Goal: Task Accomplishment & Management: Complete application form

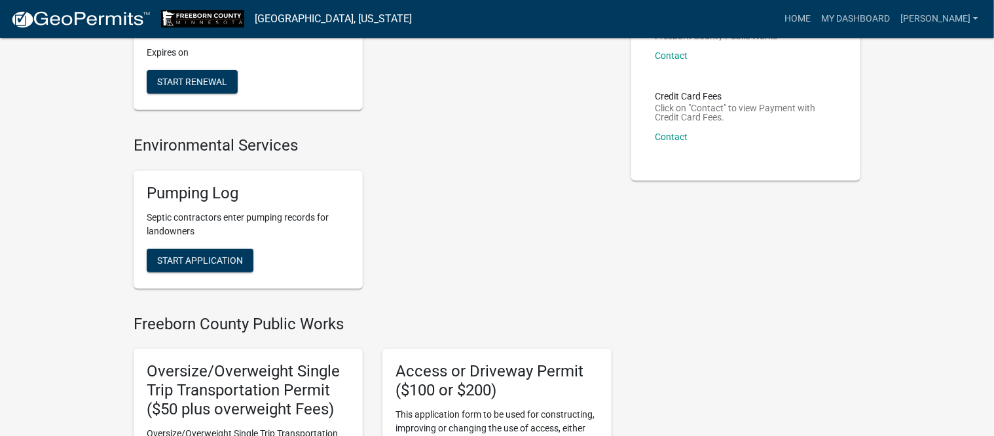
scroll to position [246, 0]
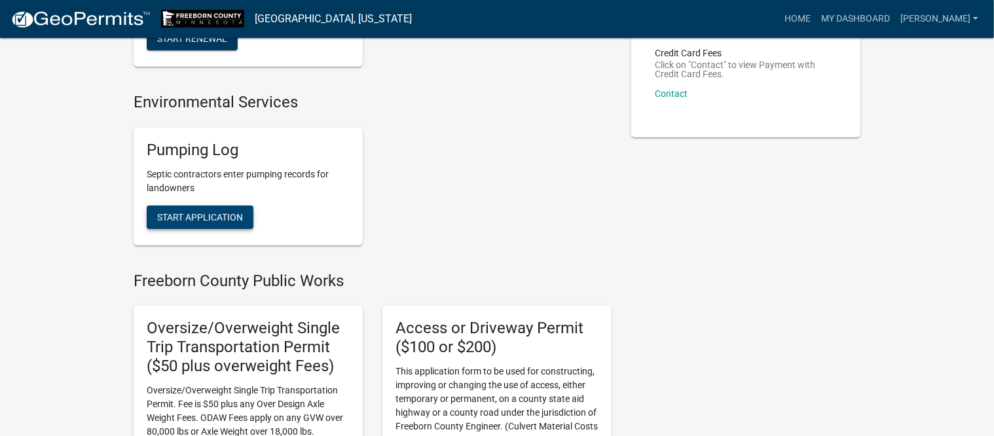
click at [224, 214] on span "Start Application" at bounding box center [200, 216] width 86 height 10
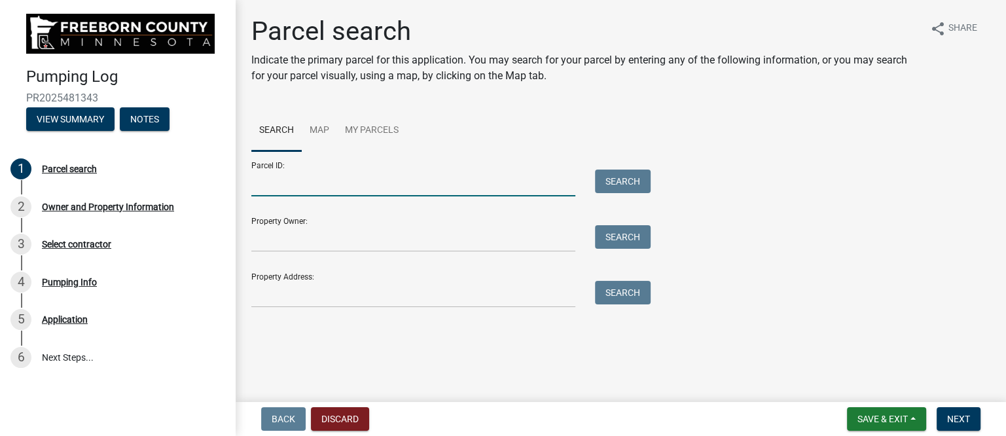
click at [279, 183] on input "Parcel ID:" at bounding box center [413, 183] width 324 height 27
type input "170100070"
click at [621, 181] on button "Search" at bounding box center [623, 182] width 56 height 24
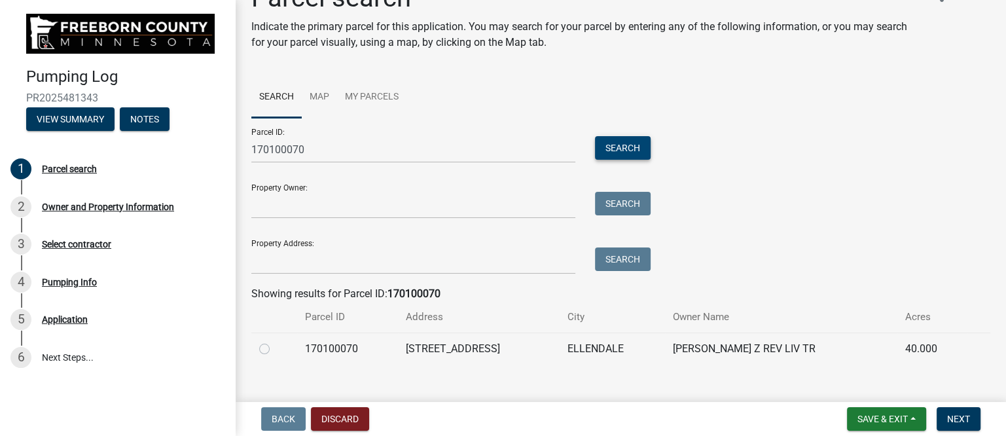
scroll to position [52, 0]
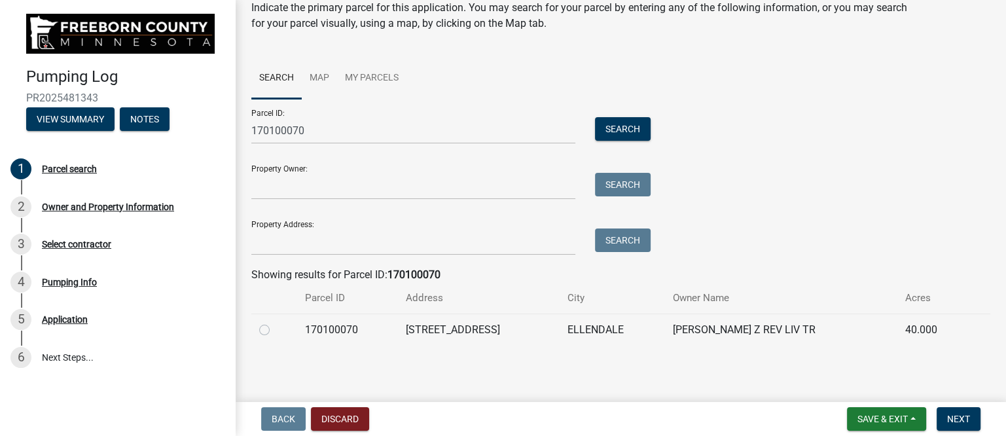
click at [275, 322] on label at bounding box center [275, 322] width 0 height 0
click at [275, 329] on input "radio" at bounding box center [279, 326] width 9 height 9
radio input "true"
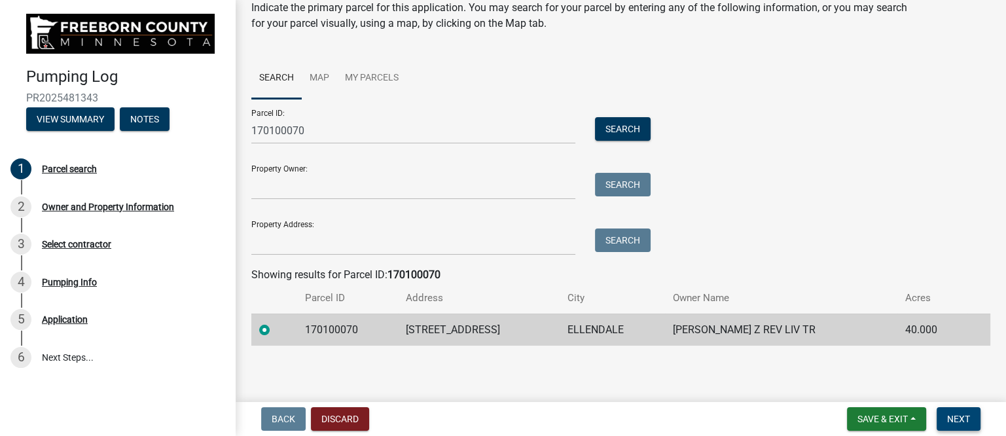
click at [954, 417] on span "Next" at bounding box center [958, 419] width 23 height 10
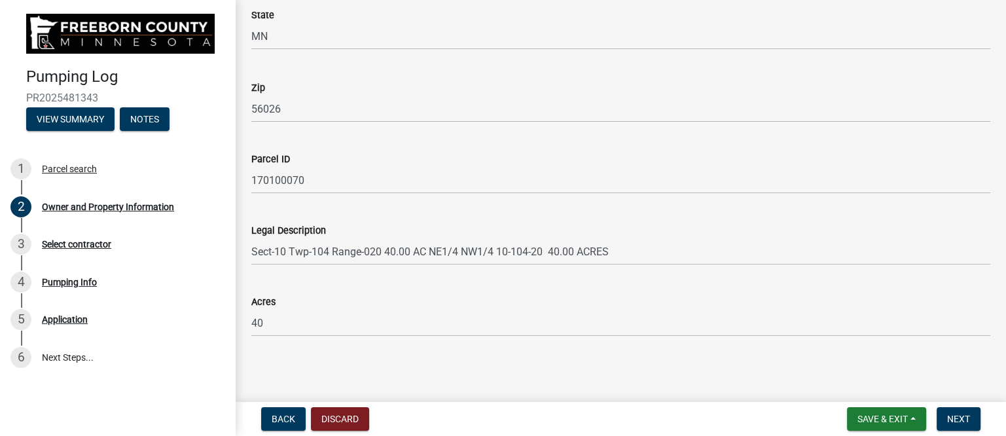
scroll to position [787, 0]
click at [962, 414] on span "Next" at bounding box center [958, 419] width 23 height 10
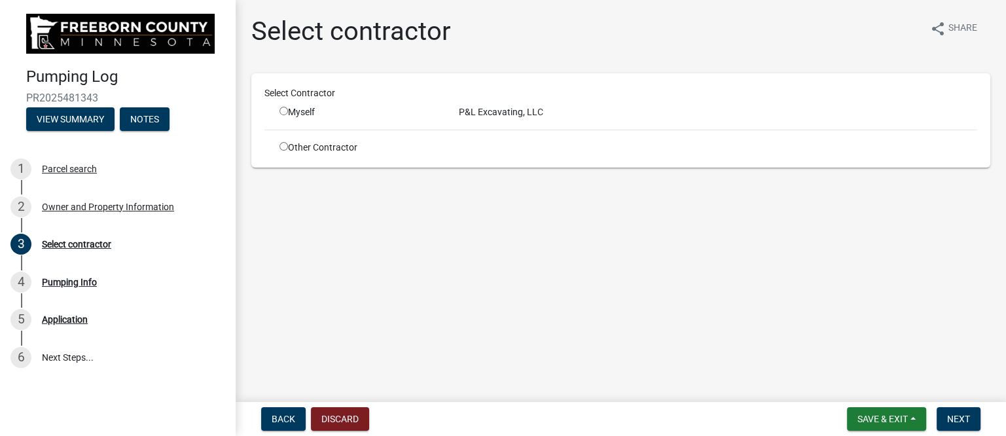
click at [283, 110] on input "radio" at bounding box center [284, 111] width 9 height 9
radio input "true"
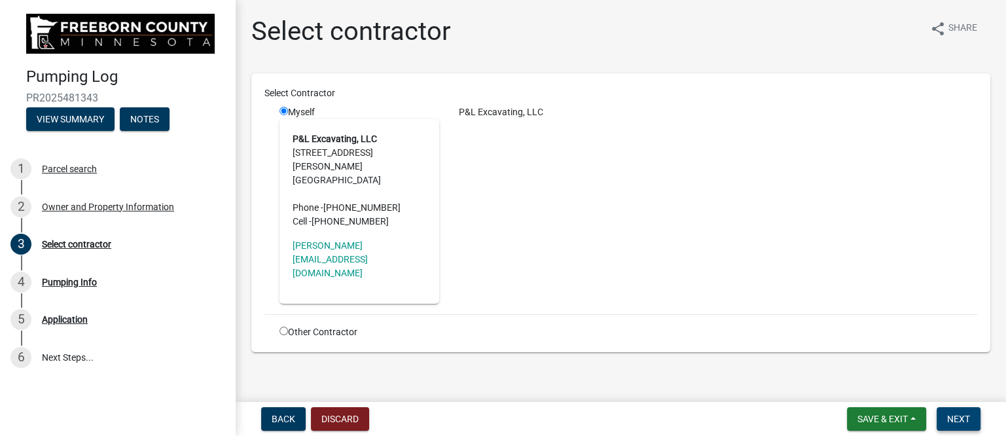
click at [966, 421] on span "Next" at bounding box center [958, 419] width 23 height 10
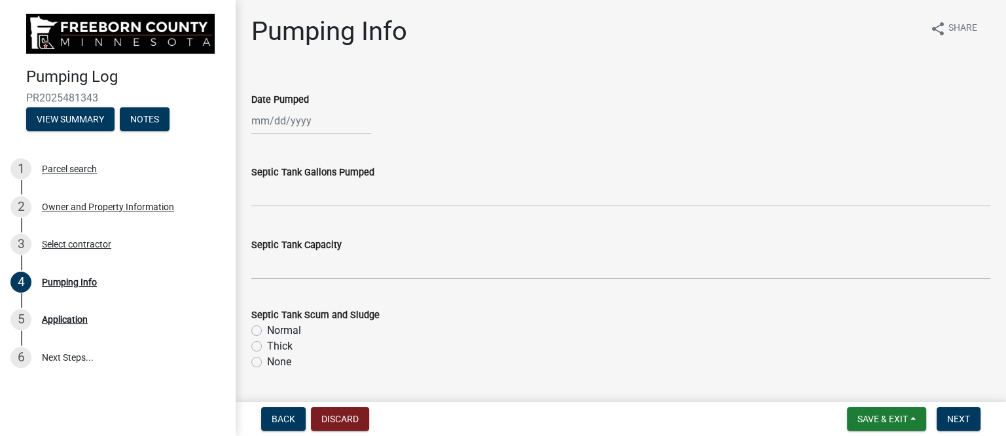
click at [291, 122] on div at bounding box center [311, 120] width 120 height 27
select select "9"
select select "2025"
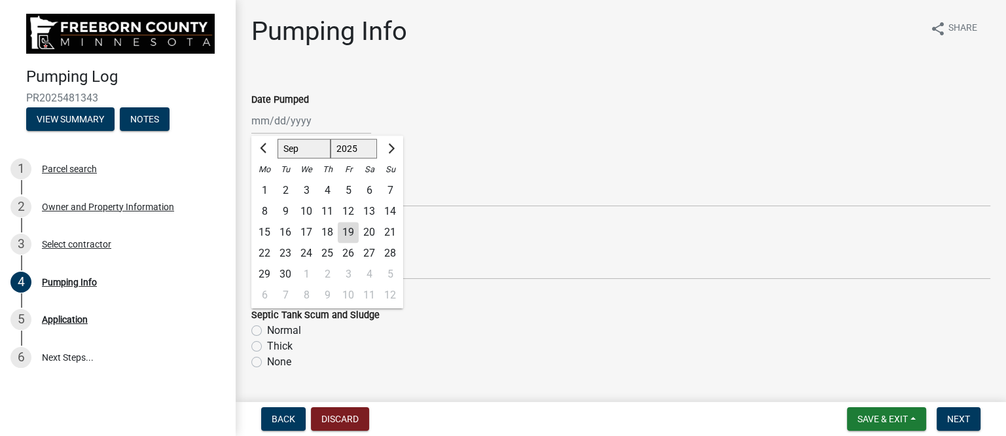
click at [439, 143] on wm-data-entity-input "Date Pumped [PERSON_NAME] Apr May Jun [DATE] Aug Sep Oct Nov [DATE] 1526 1527 1…" at bounding box center [620, 109] width 739 height 73
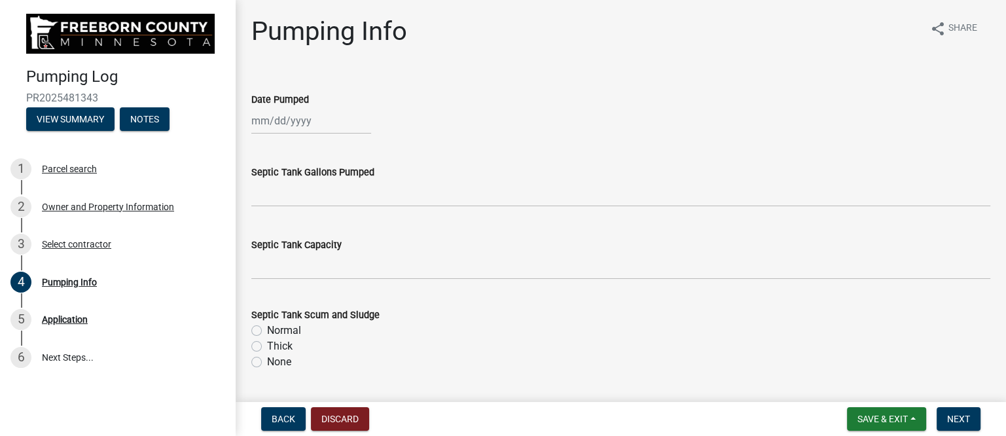
click at [306, 121] on div at bounding box center [311, 120] width 120 height 27
select select "9"
select select "2025"
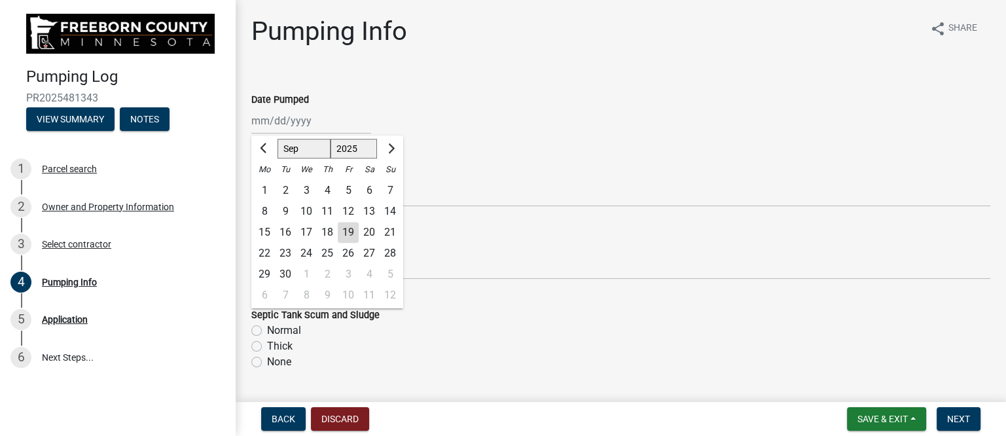
click at [278, 232] on div "16" at bounding box center [285, 232] width 21 height 21
type input "[DATE]"
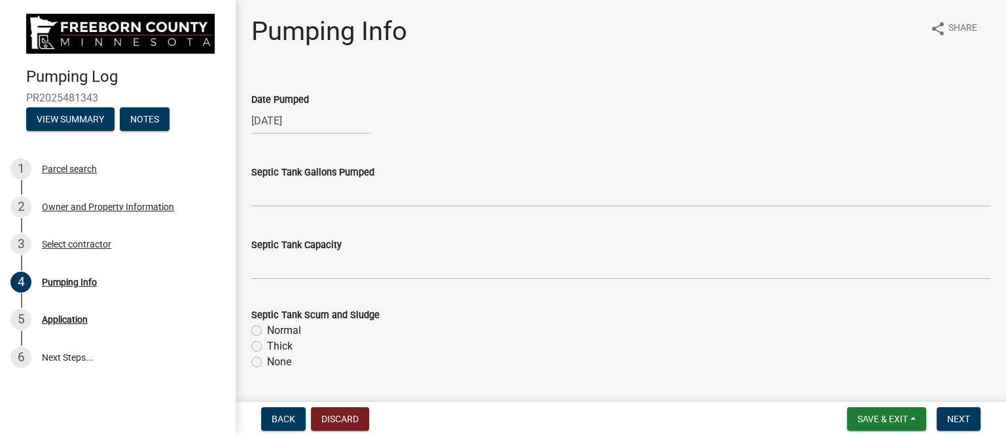
select select "9"
select select "2025"
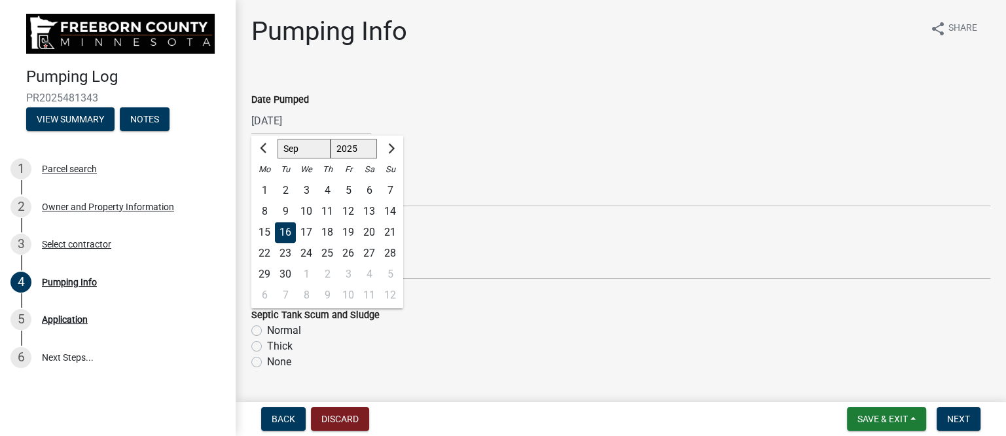
click at [314, 120] on div "[DATE] [PERSON_NAME] Apr May Jun [DATE] Aug Sep Oct Nov [DATE] 1526 1527 1528 1…" at bounding box center [311, 120] width 120 height 27
click at [329, 228] on div "18" at bounding box center [327, 232] width 21 height 21
type input "[DATE]"
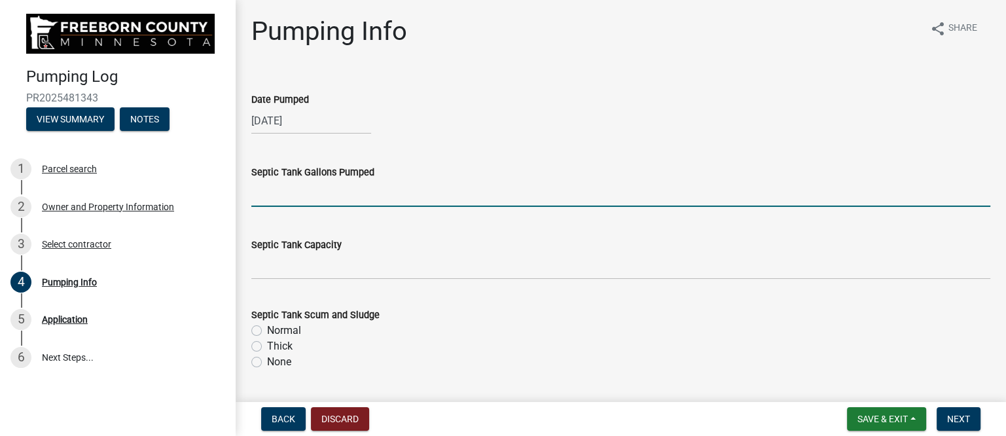
click at [316, 198] on input "text" at bounding box center [620, 193] width 739 height 27
type input "1000"
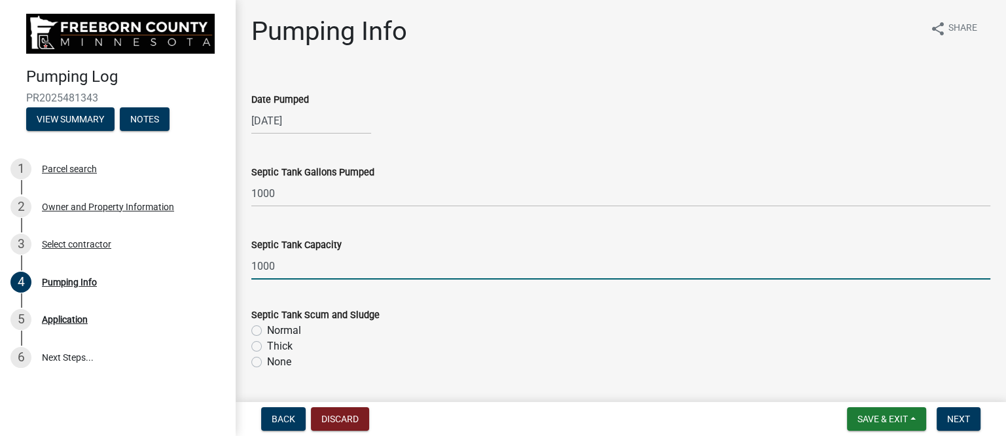
type input "1000"
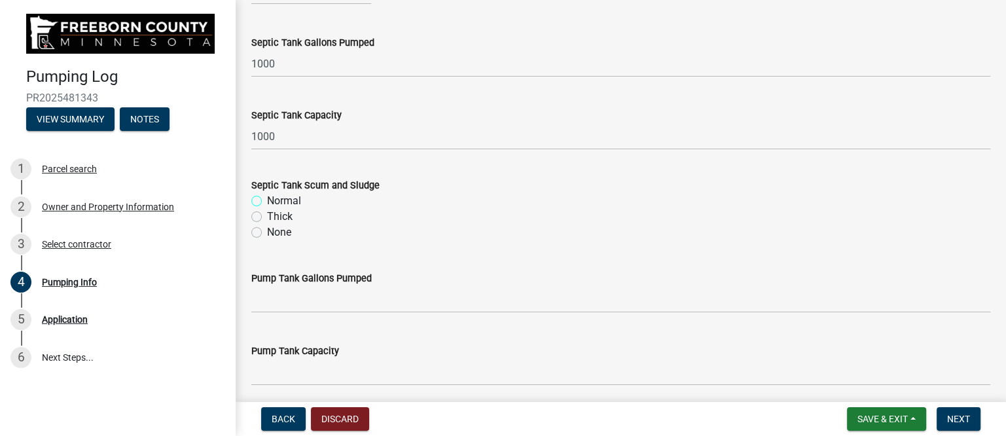
scroll to position [164, 0]
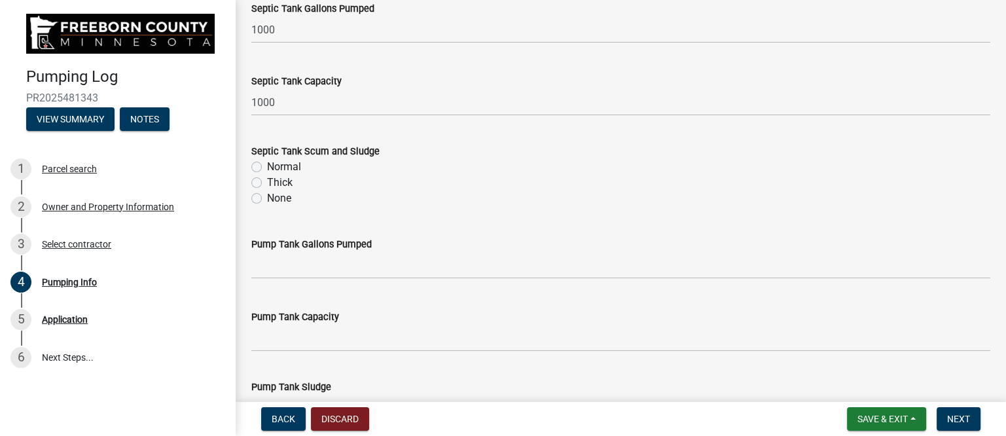
click at [267, 178] on label "Thick" at bounding box center [280, 183] width 26 height 16
click at [267, 178] on input "Thick" at bounding box center [271, 179] width 9 height 9
radio input "true"
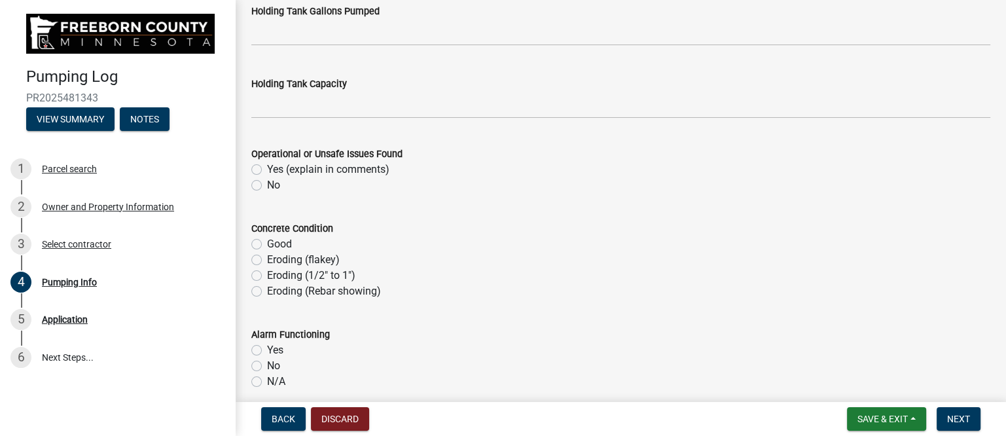
scroll to position [655, 0]
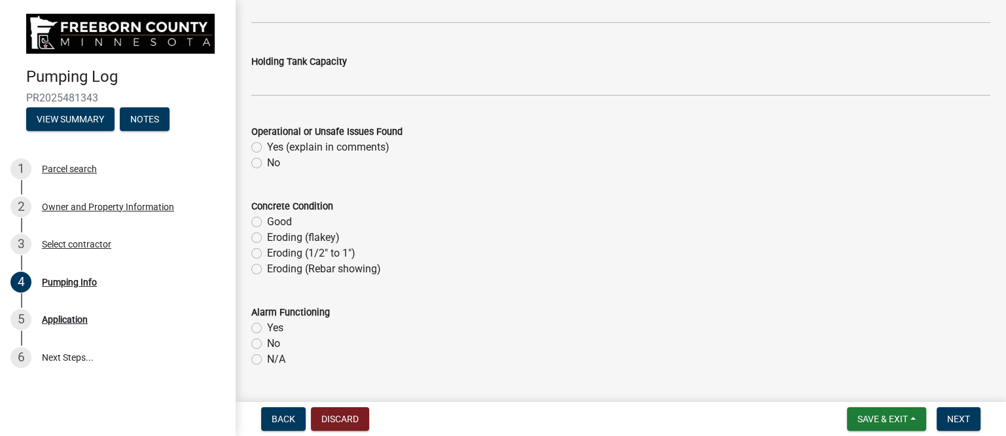
click at [267, 162] on label "No" at bounding box center [273, 163] width 13 height 16
click at [267, 162] on input "No" at bounding box center [271, 159] width 9 height 9
radio input "true"
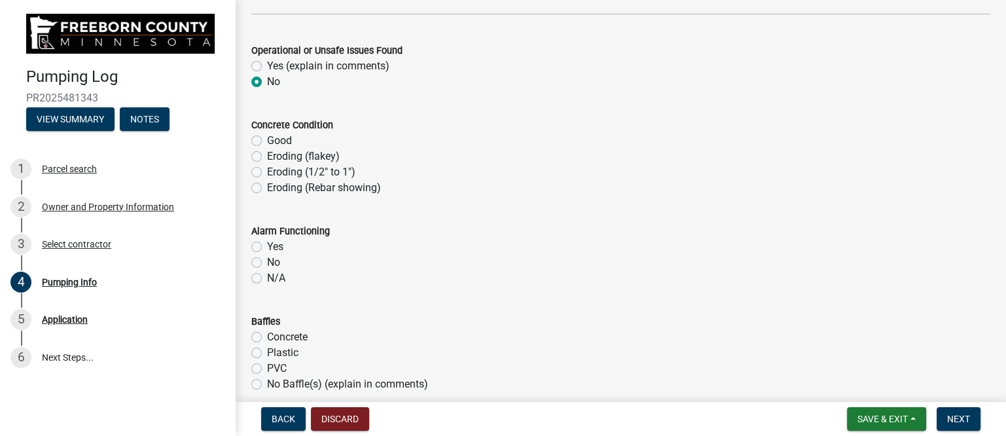
click at [267, 171] on label "Eroding (1/2" to 1")" at bounding box center [311, 172] width 88 height 16
click at [267, 171] on input "Eroding (1/2" to 1")" at bounding box center [271, 168] width 9 height 9
radio input "true"
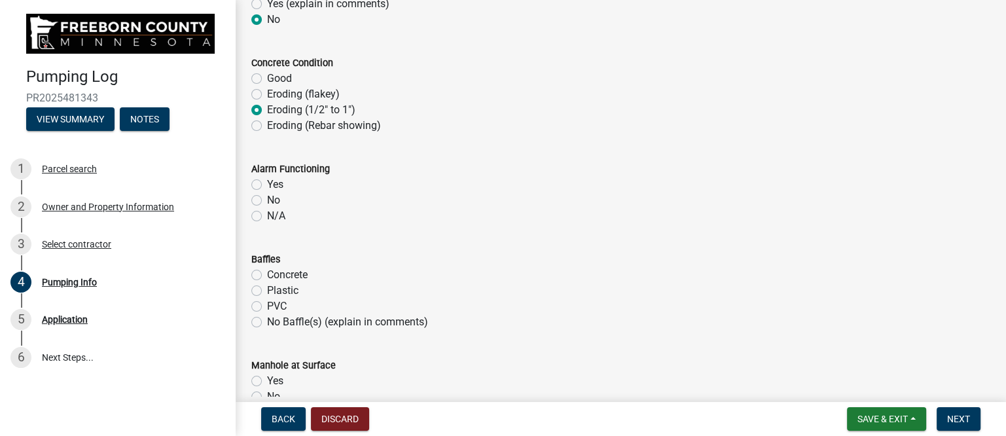
scroll to position [900, 0]
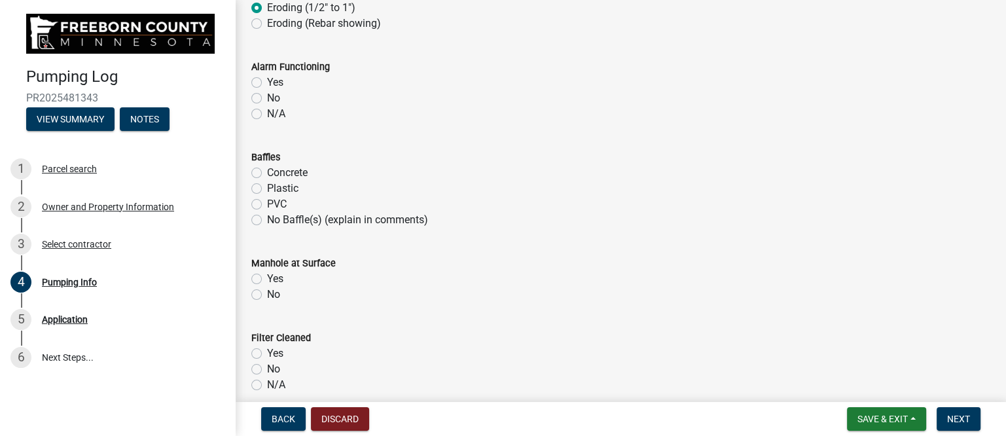
click at [267, 112] on label "N/A" at bounding box center [276, 114] width 18 height 16
click at [267, 112] on input "N/A" at bounding box center [271, 110] width 9 height 9
radio input "true"
click at [267, 173] on label "Concrete" at bounding box center [287, 173] width 41 height 16
click at [267, 173] on input "Concrete" at bounding box center [271, 169] width 9 height 9
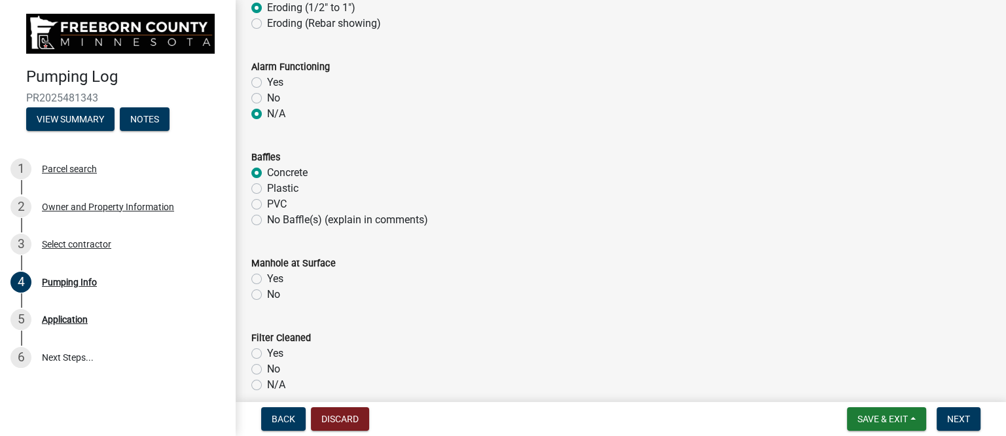
radio input "true"
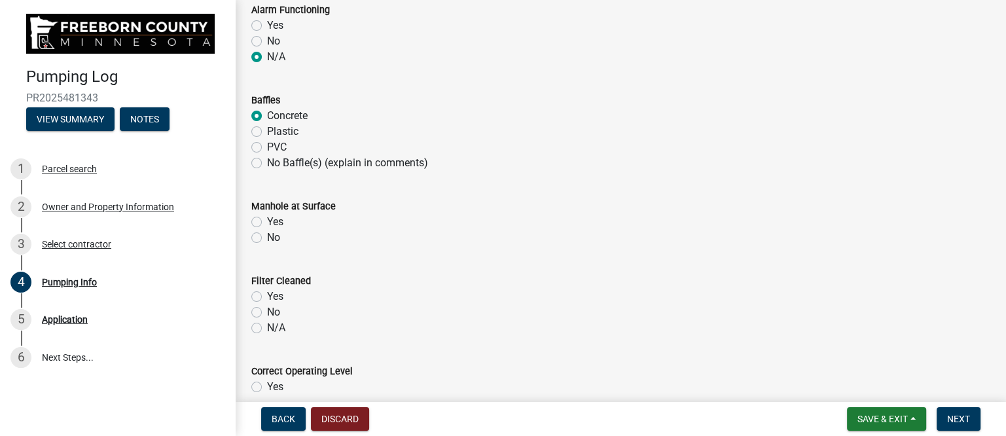
scroll to position [982, 0]
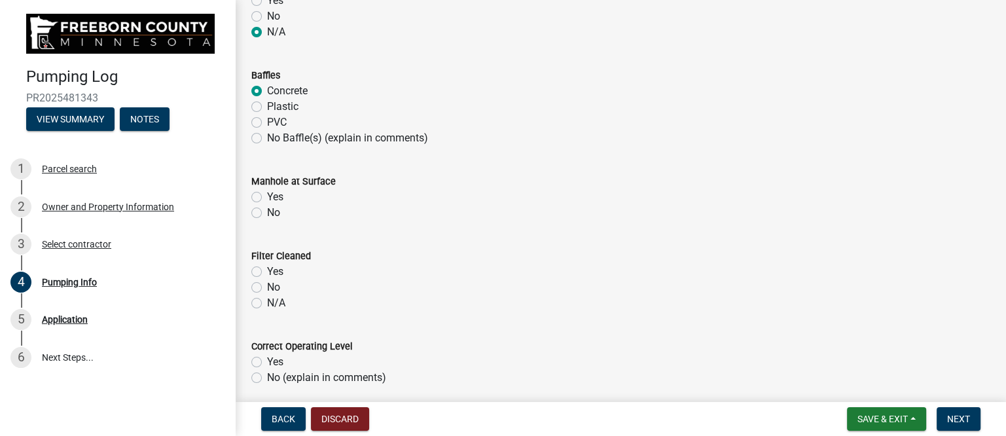
click at [267, 196] on label "Yes" at bounding box center [275, 197] width 16 height 16
click at [267, 196] on input "Yes" at bounding box center [271, 193] width 9 height 9
radio input "true"
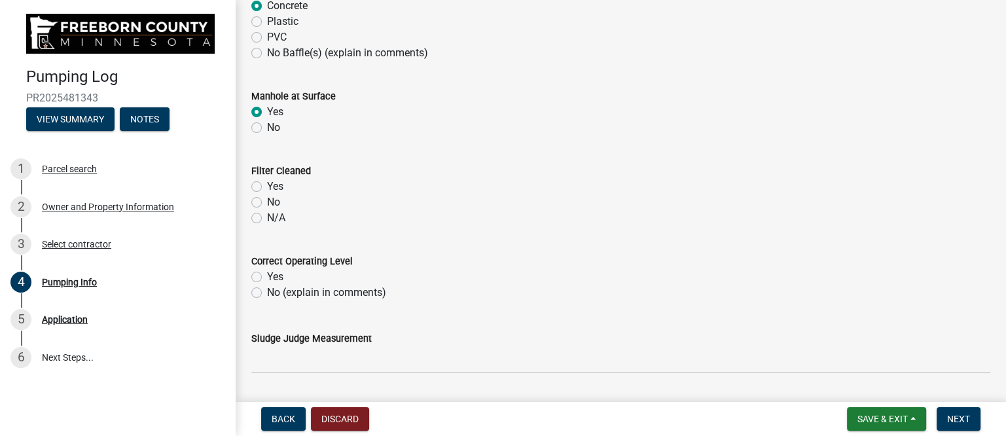
scroll to position [1146, 0]
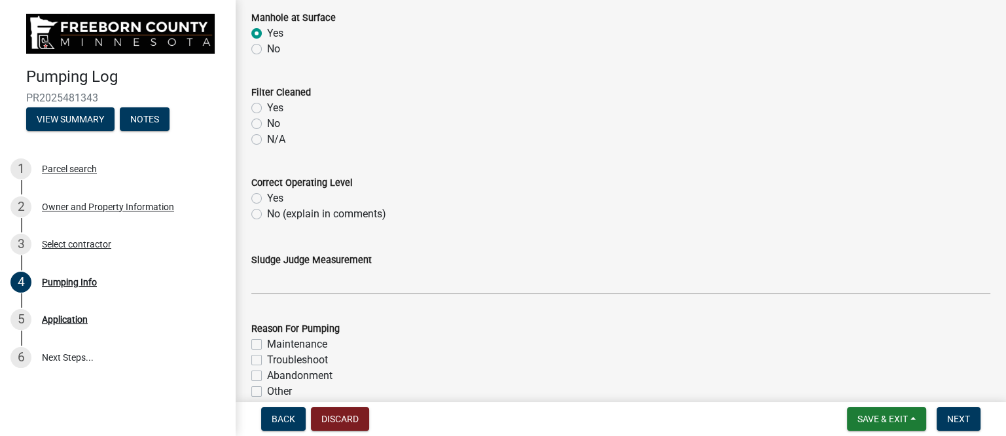
click at [267, 136] on label "N/A" at bounding box center [276, 140] width 18 height 16
click at [267, 136] on input "N/A" at bounding box center [271, 136] width 9 height 9
radio input "true"
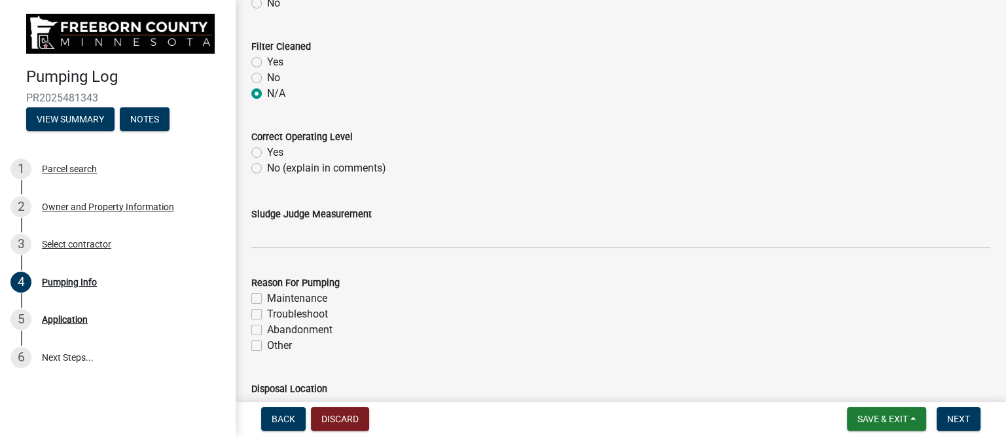
scroll to position [1228, 0]
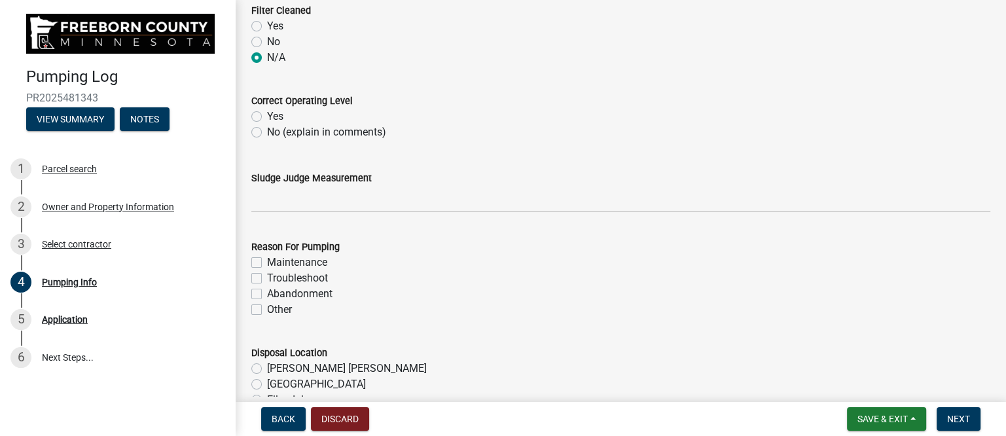
click at [267, 116] on label "Yes" at bounding box center [275, 117] width 16 height 16
click at [267, 116] on input "Yes" at bounding box center [271, 113] width 9 height 9
radio input "true"
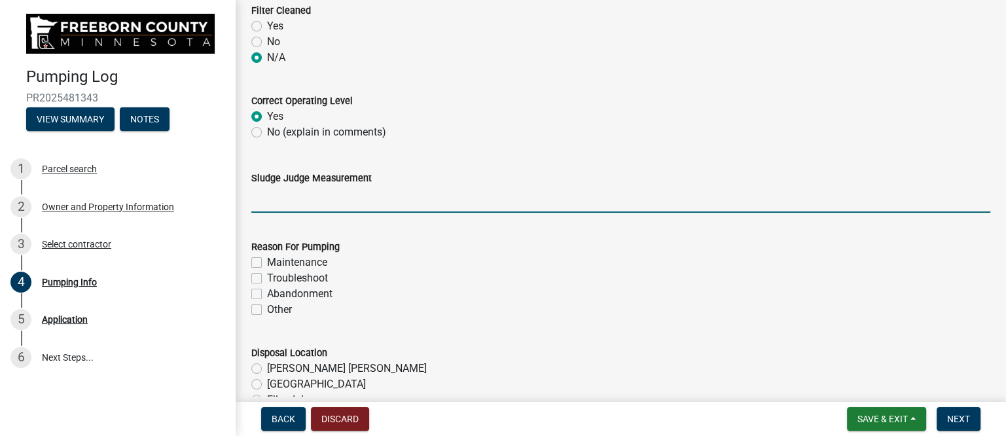
click at [295, 203] on input "Sludge Judge Measurement" at bounding box center [620, 199] width 739 height 27
click at [320, 196] on input "Septic: Scum 3" Sludge 24"" at bounding box center [620, 199] width 739 height 27
drag, startPoint x: 361, startPoint y: 198, endPoint x: 372, endPoint y: 200, distance: 10.8
click at [372, 200] on input "Septic: Scum 3" Sludge 24"" at bounding box center [620, 199] width 739 height 27
type input "Septic: Scum 3" Sludge 16""
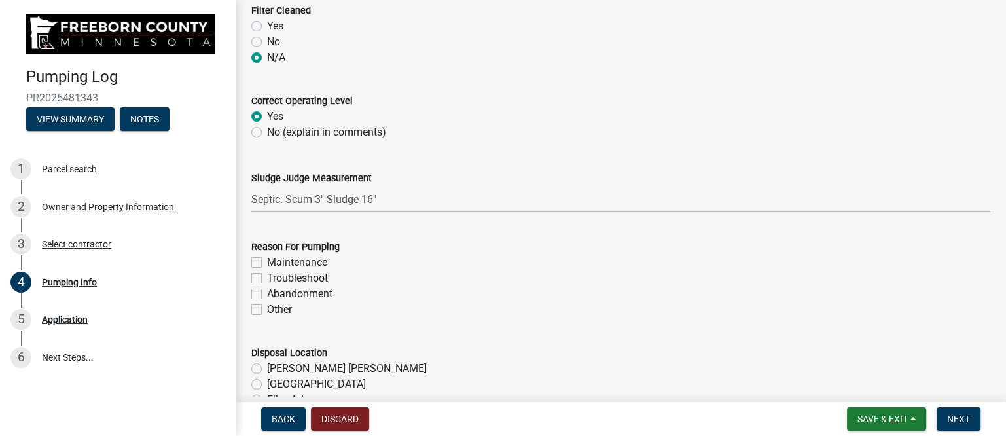
click at [267, 263] on label "Maintenance" at bounding box center [297, 263] width 60 height 16
click at [267, 263] on input "Maintenance" at bounding box center [271, 259] width 9 height 9
checkbox input "true"
checkbox input "false"
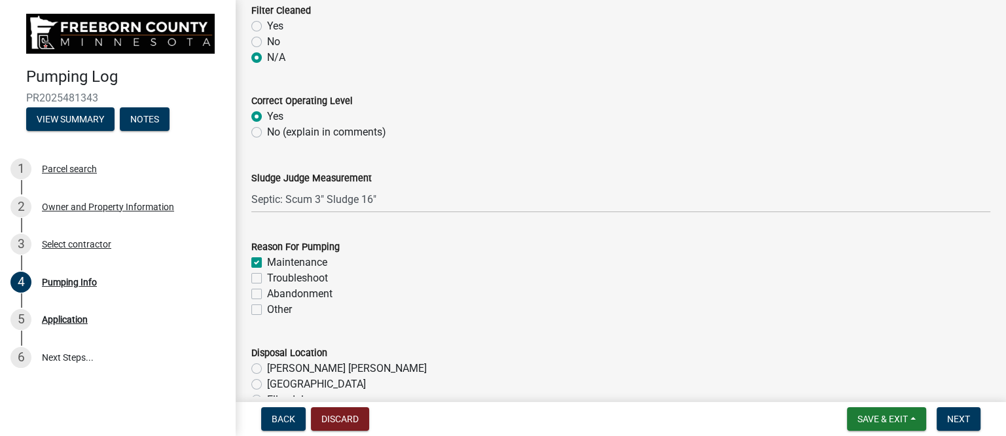
checkbox input "false"
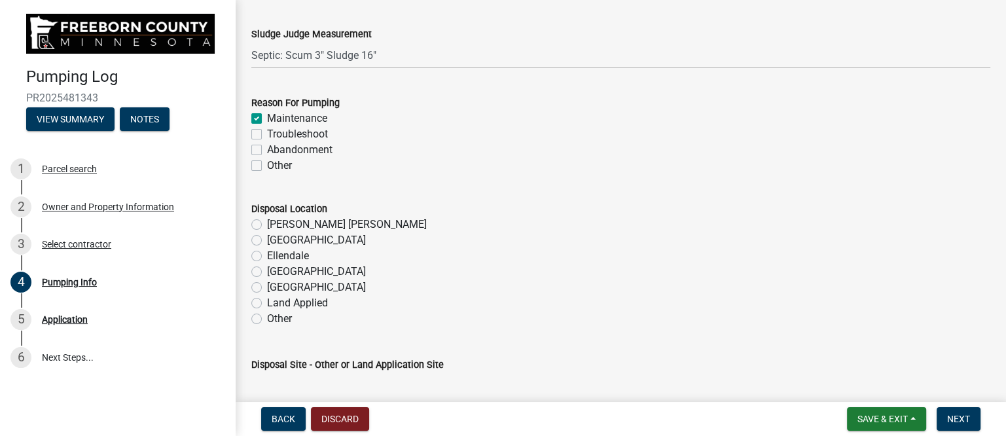
scroll to position [1391, 0]
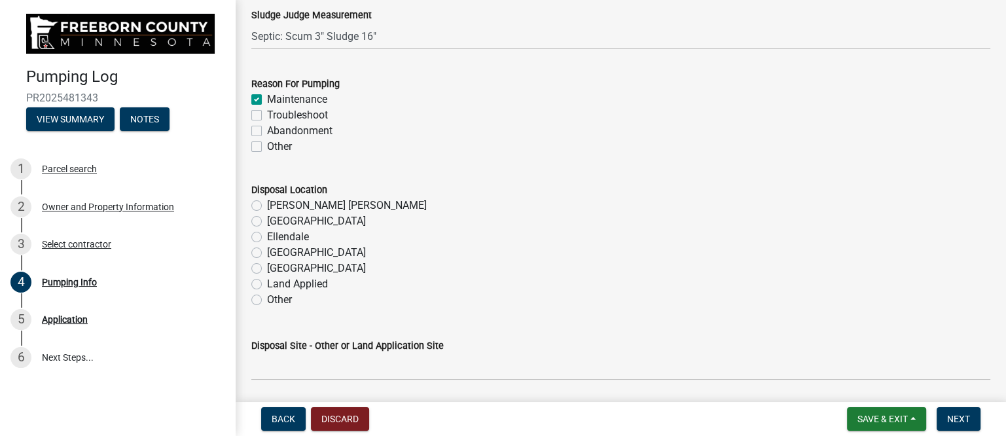
click at [267, 253] on label "[GEOGRAPHIC_DATA]" at bounding box center [316, 253] width 99 height 16
click at [267, 253] on input "[GEOGRAPHIC_DATA]" at bounding box center [271, 249] width 9 height 9
radio input "true"
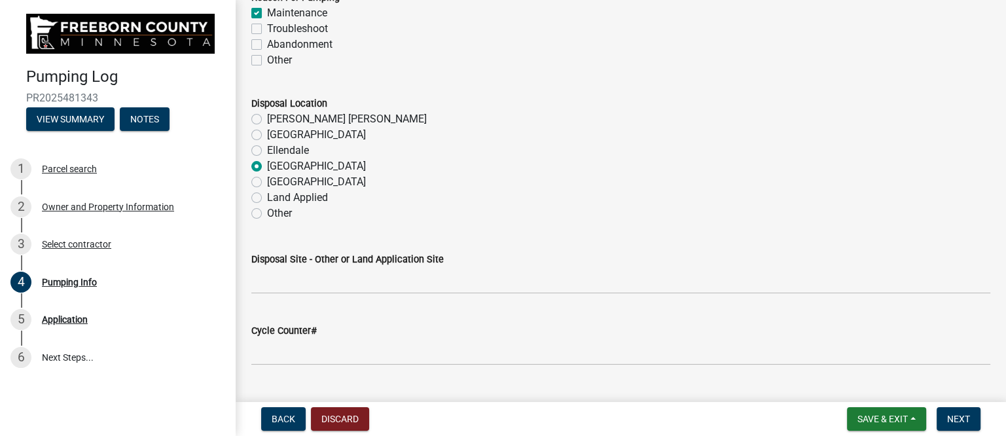
scroll to position [1637, 0]
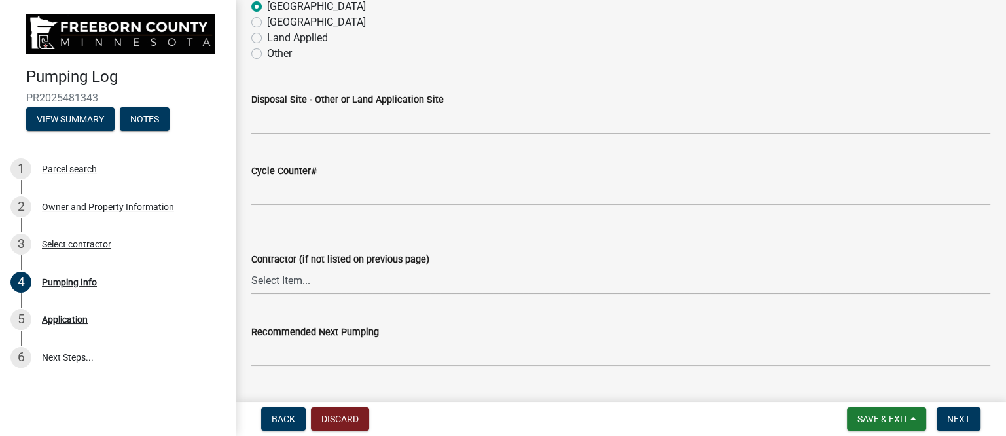
click at [323, 282] on select "Select Item... P & L Excavating Precision Septic Services [PERSON_NAME] Excavat…" at bounding box center [620, 280] width 739 height 27
click at [251, 267] on select "Select Item... P & L Excavating Precision Septic Services [PERSON_NAME] Excavat…" at bounding box center [620, 280] width 739 height 27
select select "a4b440af-86cc-4e74-8744-b4ec83ffff55"
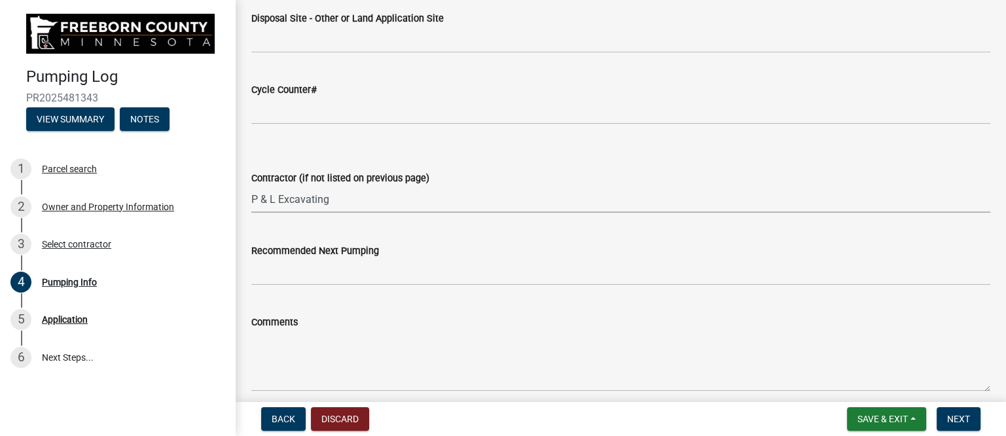
scroll to position [1800, 0]
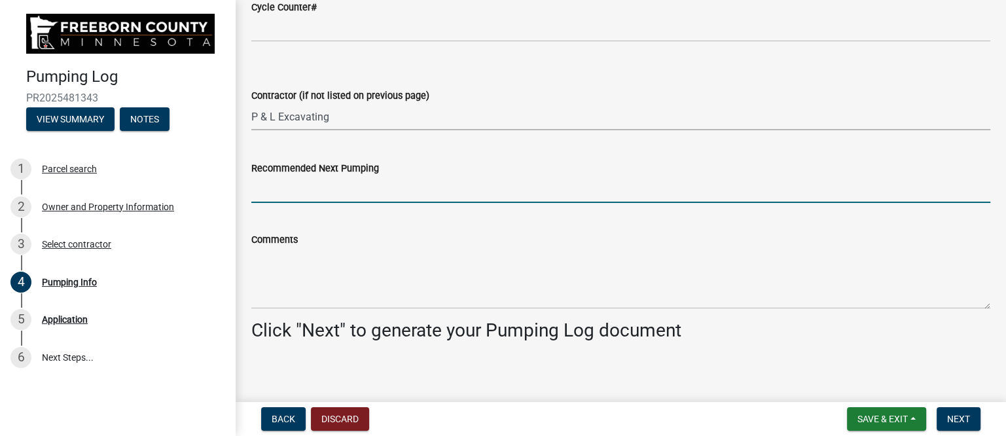
click at [322, 189] on input "Recommended Next Pumping" at bounding box center [620, 189] width 739 height 27
type input "2028"
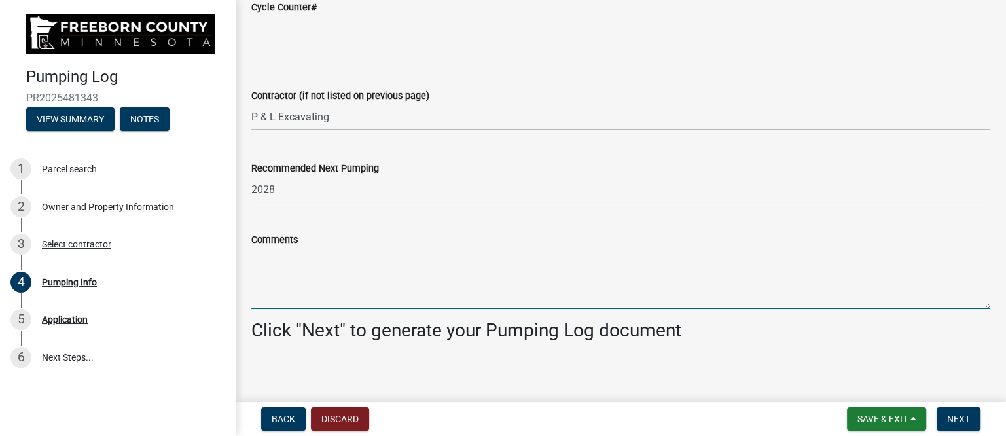
click at [359, 273] on textarea "Comments" at bounding box center [620, 278] width 739 height 62
type textarea "c"
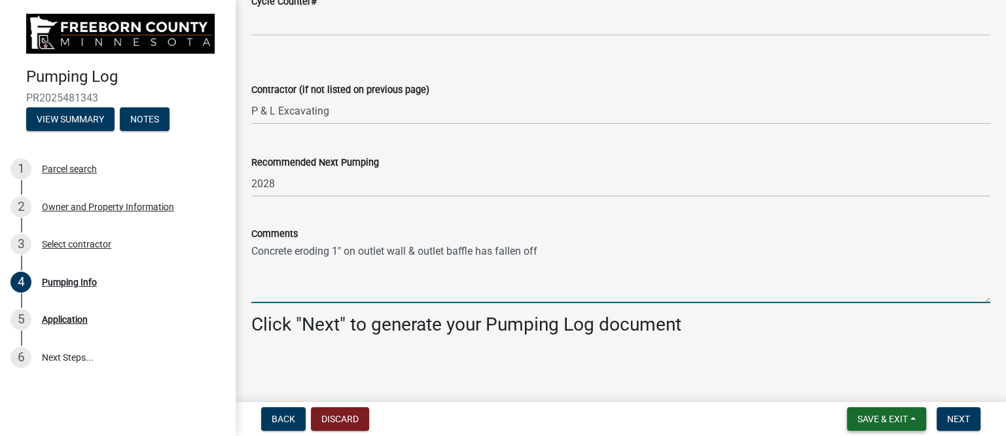
scroll to position [1807, 0]
type textarea "Concrete eroding 1" on outlet wall & outlet baffle has fallen off"
click at [954, 414] on span "Next" at bounding box center [958, 419] width 23 height 10
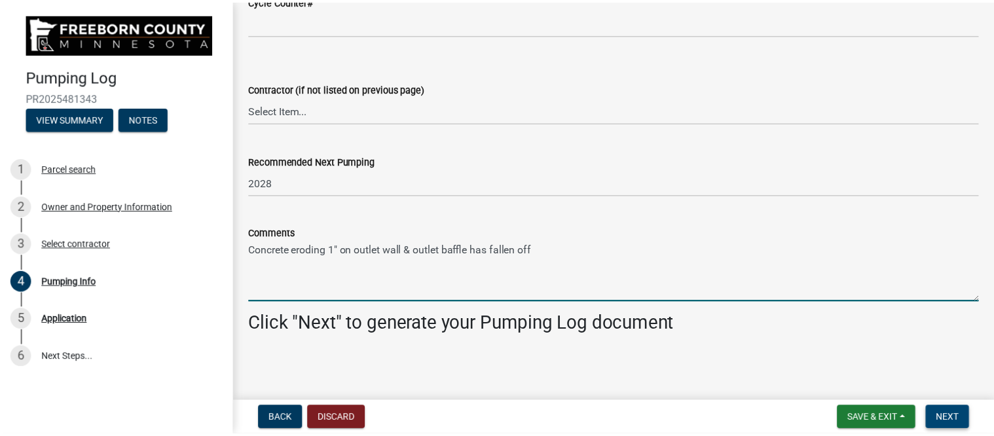
scroll to position [0, 0]
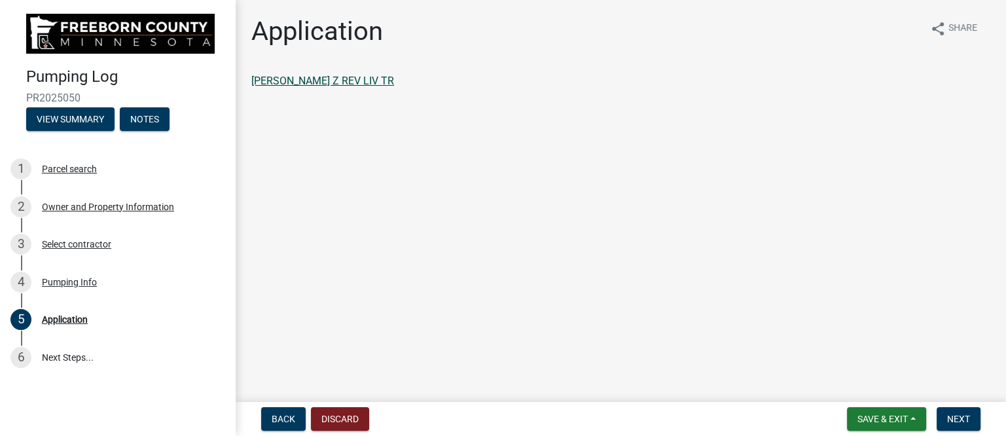
click at [340, 78] on link "[PERSON_NAME] Z REV LIV TR" at bounding box center [322, 81] width 143 height 12
click at [966, 416] on span "Next" at bounding box center [958, 419] width 23 height 10
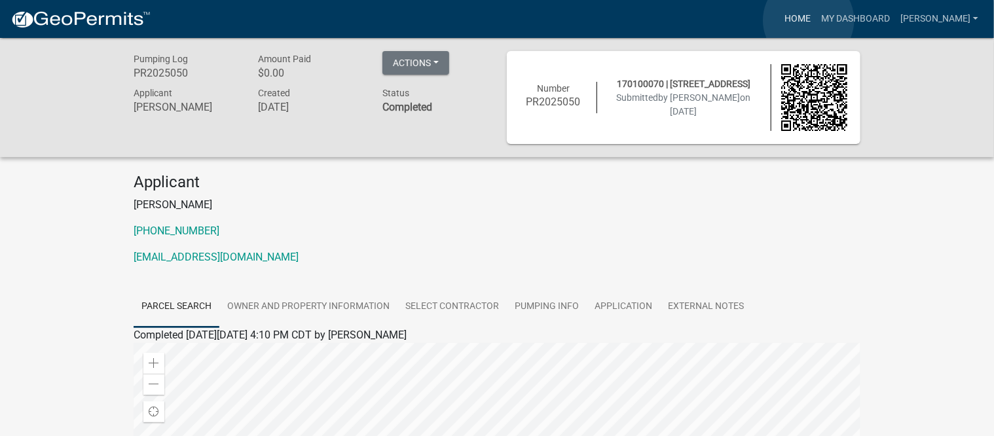
click at [809, 20] on link "Home" at bounding box center [797, 19] width 37 height 25
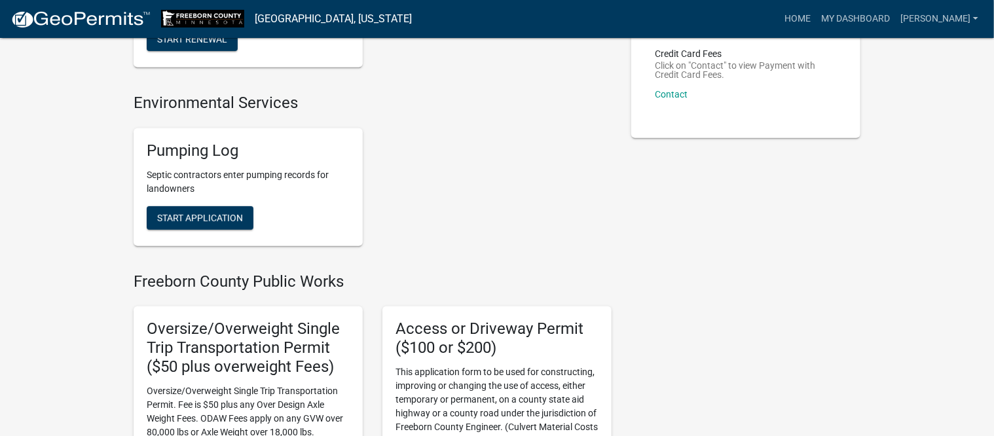
scroll to position [327, 0]
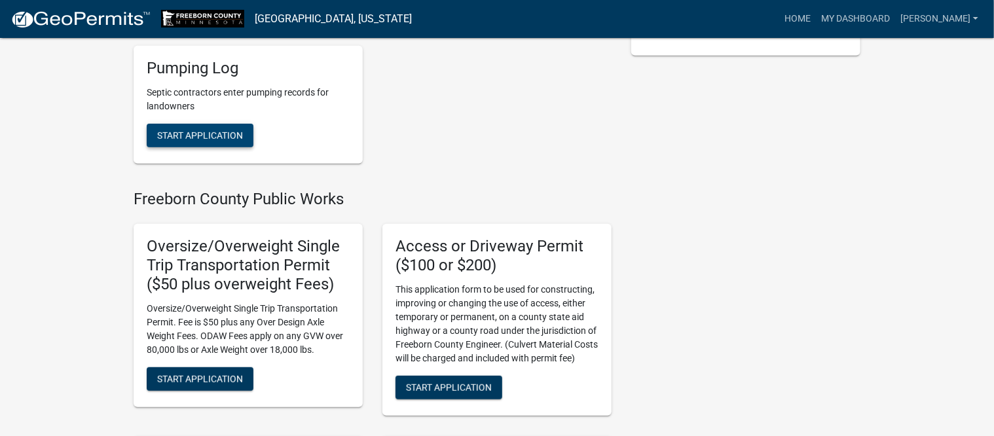
click at [228, 130] on span "Start Application" at bounding box center [200, 135] width 86 height 10
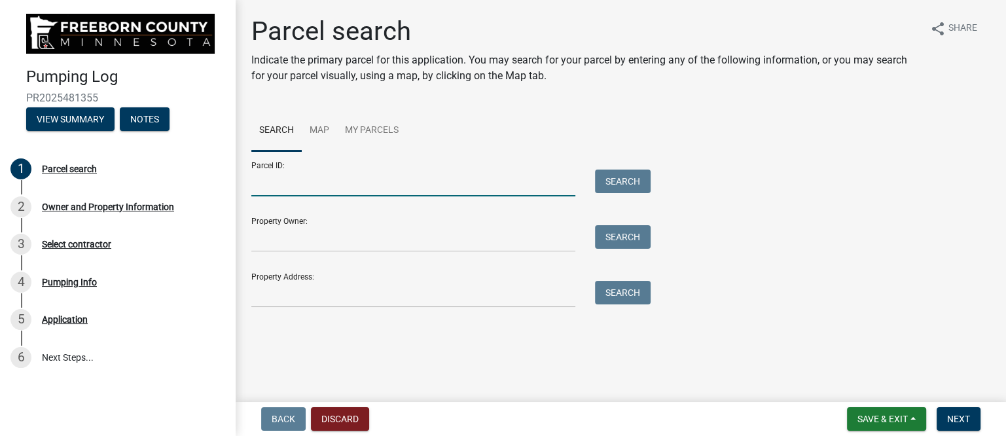
click at [314, 188] on input "Parcel ID:" at bounding box center [413, 183] width 324 height 27
type input "170030060"
click at [623, 181] on button "Search" at bounding box center [623, 182] width 56 height 24
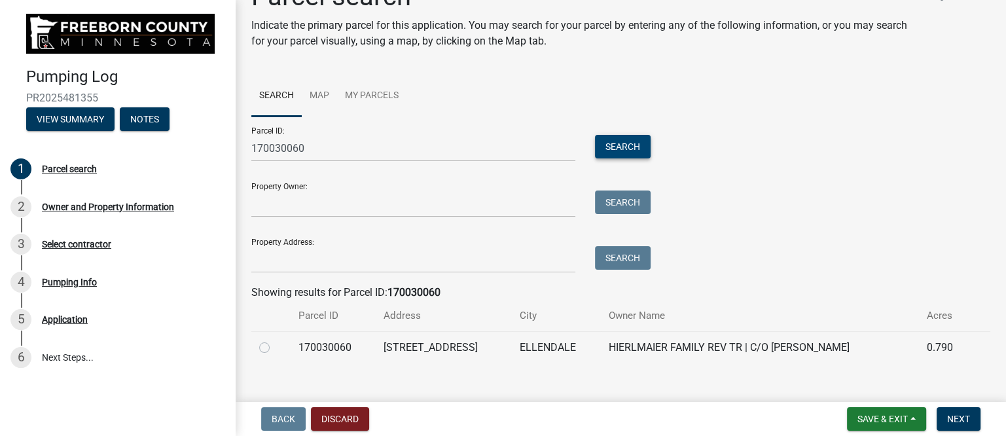
scroll to position [52, 0]
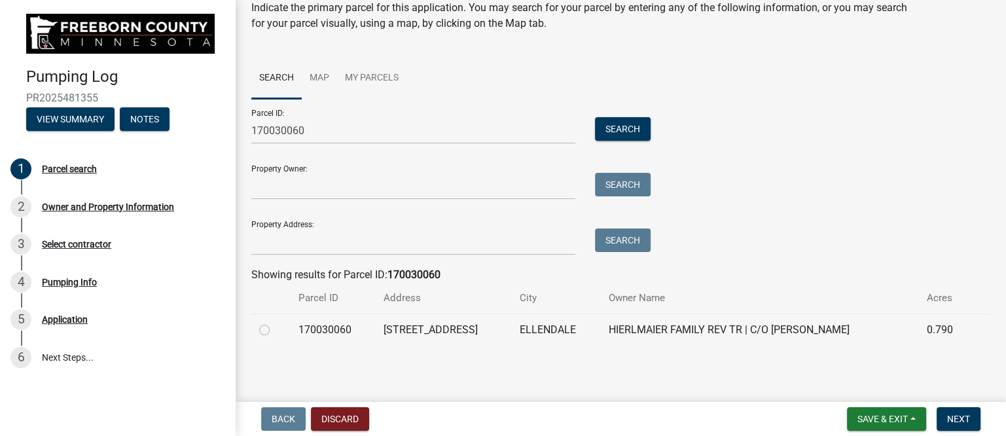
click at [275, 322] on label at bounding box center [275, 322] width 0 height 0
click at [275, 329] on input "radio" at bounding box center [279, 326] width 9 height 9
radio input "true"
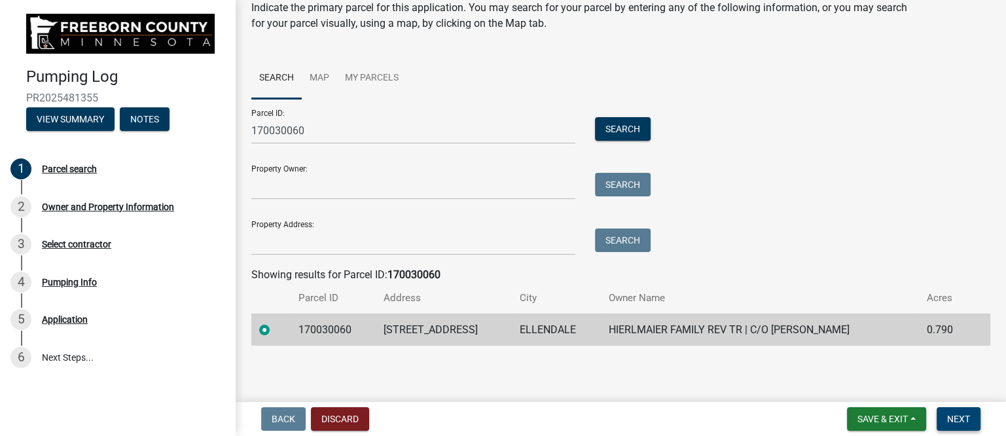
click at [963, 414] on span "Next" at bounding box center [958, 419] width 23 height 10
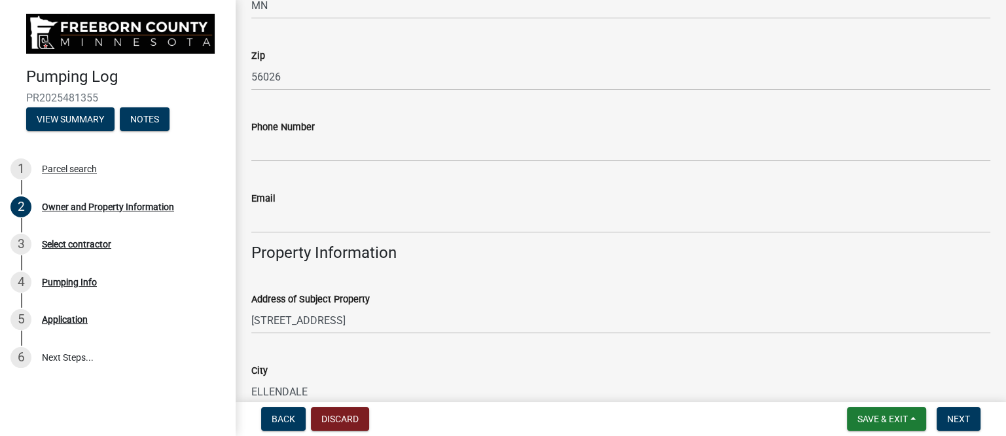
scroll to position [409, 0]
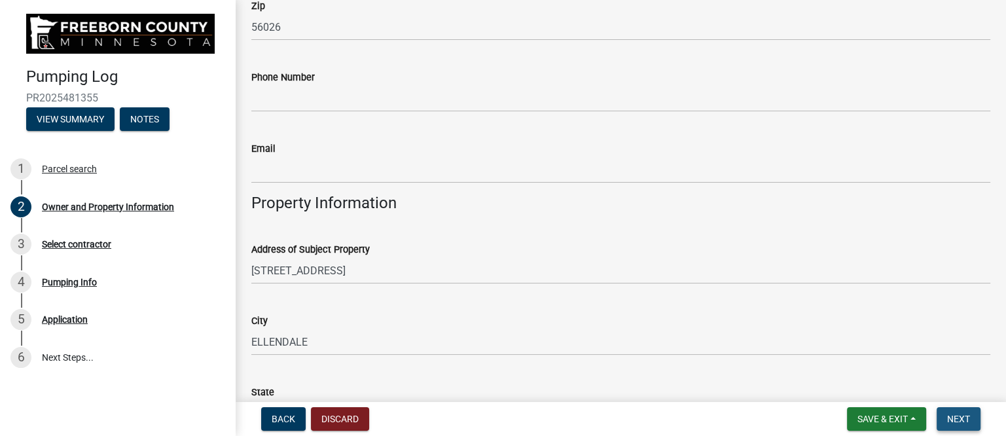
click at [950, 416] on span "Next" at bounding box center [958, 419] width 23 height 10
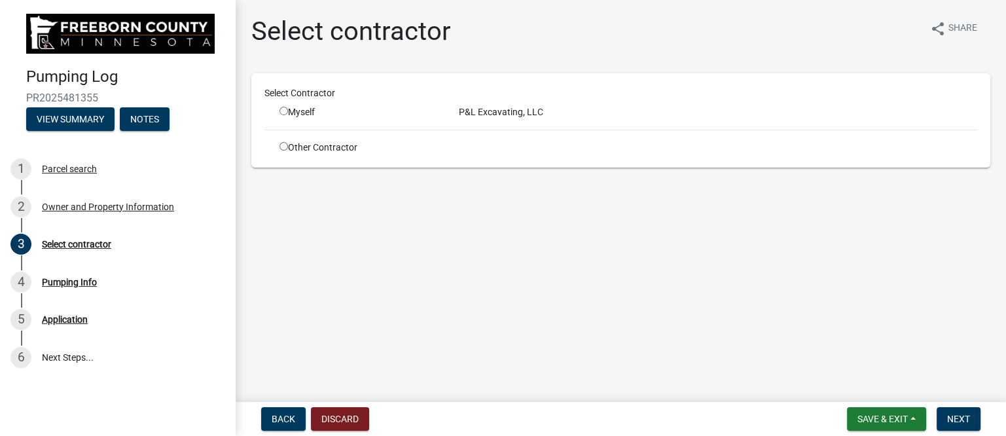
click at [309, 112] on div "Myself" at bounding box center [360, 112] width 160 height 14
click at [283, 111] on input "radio" at bounding box center [284, 111] width 9 height 9
radio input "true"
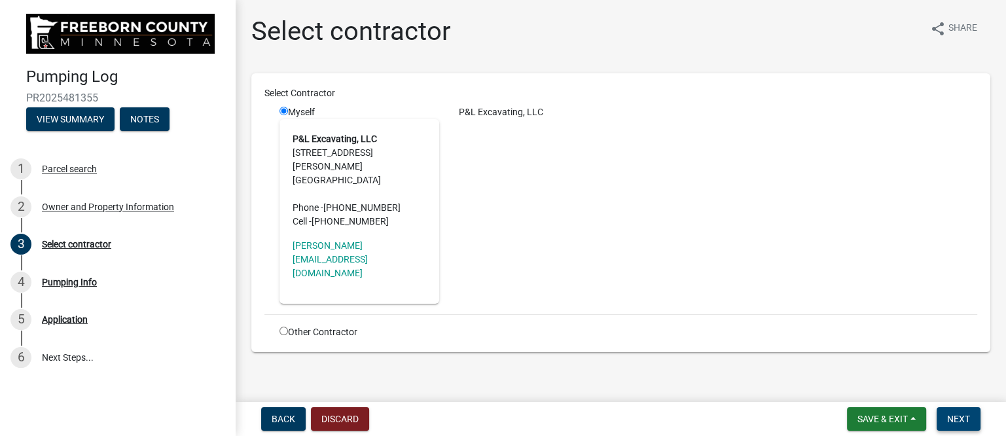
click at [950, 414] on span "Next" at bounding box center [958, 419] width 23 height 10
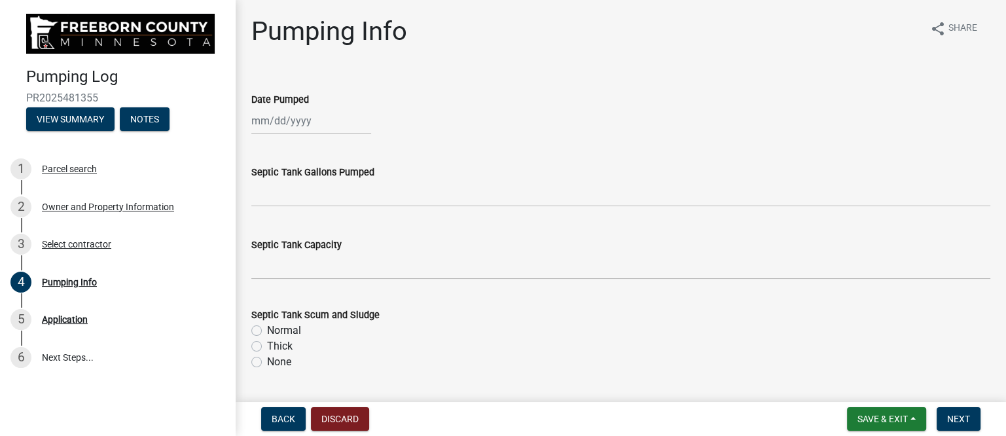
click at [278, 121] on div at bounding box center [311, 120] width 120 height 27
select select "9"
select select "2025"
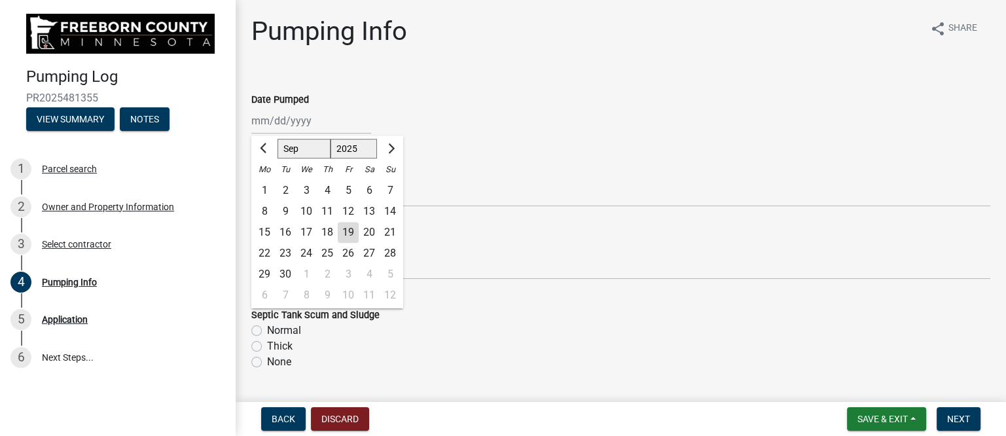
click at [325, 227] on div "18" at bounding box center [327, 232] width 21 height 21
type input "[DATE]"
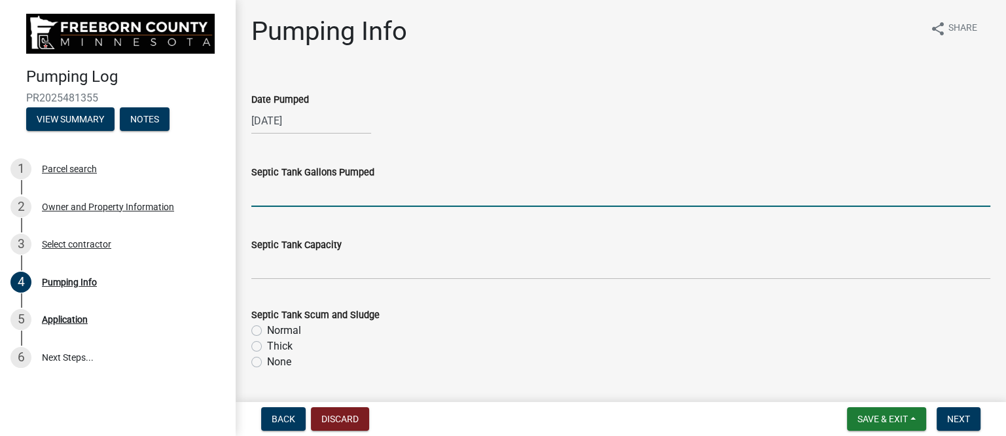
click at [314, 198] on input "text" at bounding box center [620, 193] width 739 height 27
type input "1250"
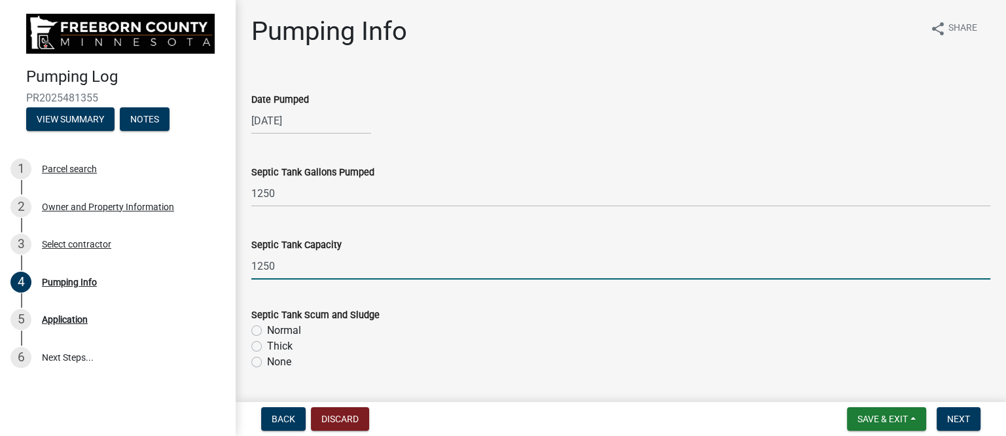
type input "1250"
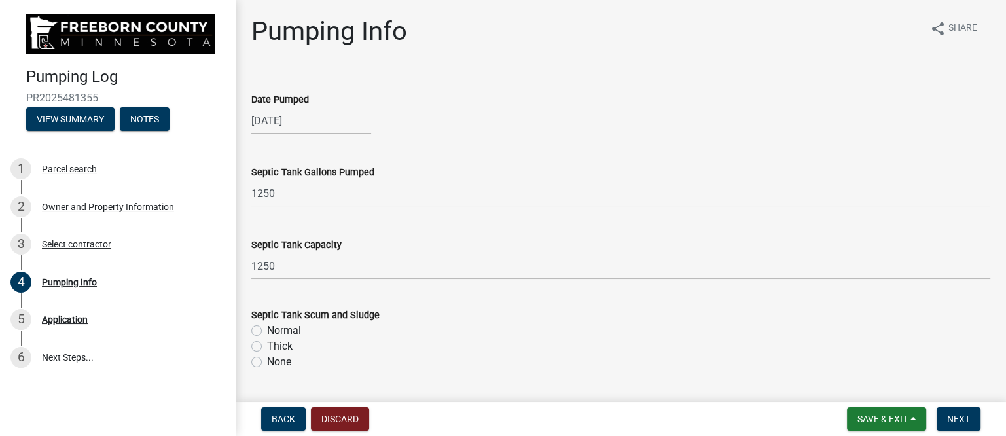
click at [267, 328] on label "Normal" at bounding box center [284, 331] width 34 height 16
click at [267, 328] on input "Normal" at bounding box center [271, 327] width 9 height 9
radio input "true"
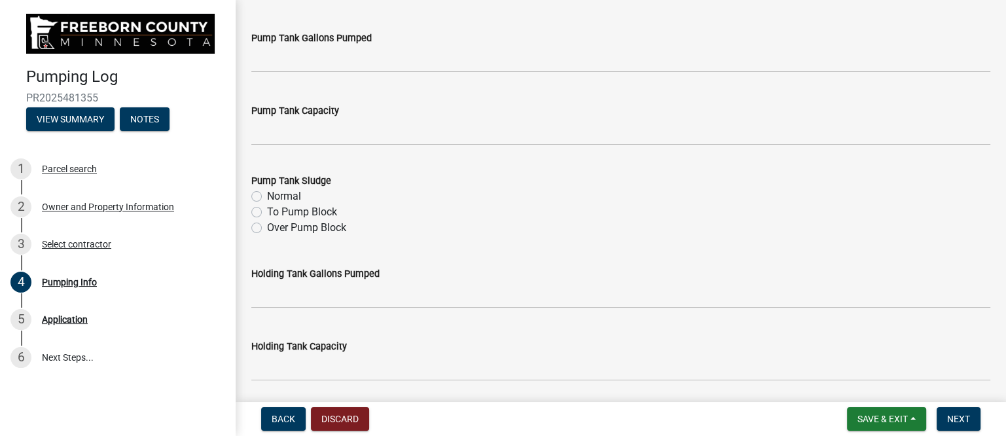
scroll to position [246, 0]
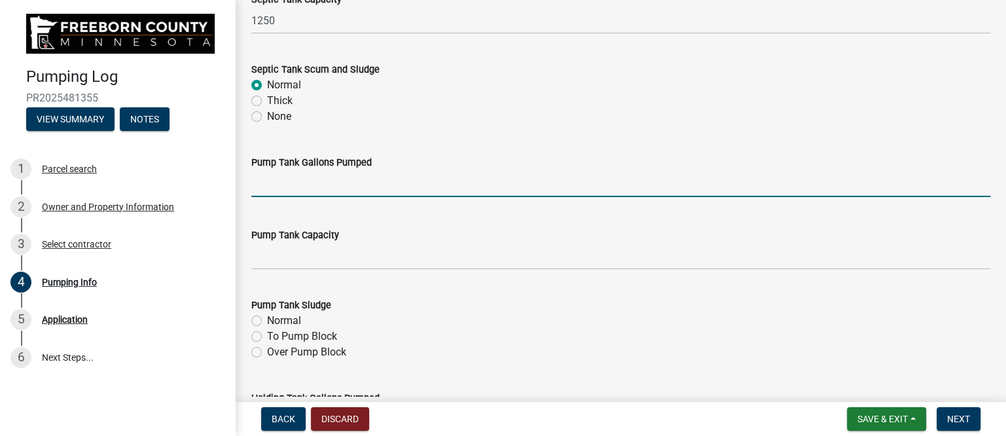
click at [317, 183] on input "text" at bounding box center [620, 183] width 739 height 27
type input "750"
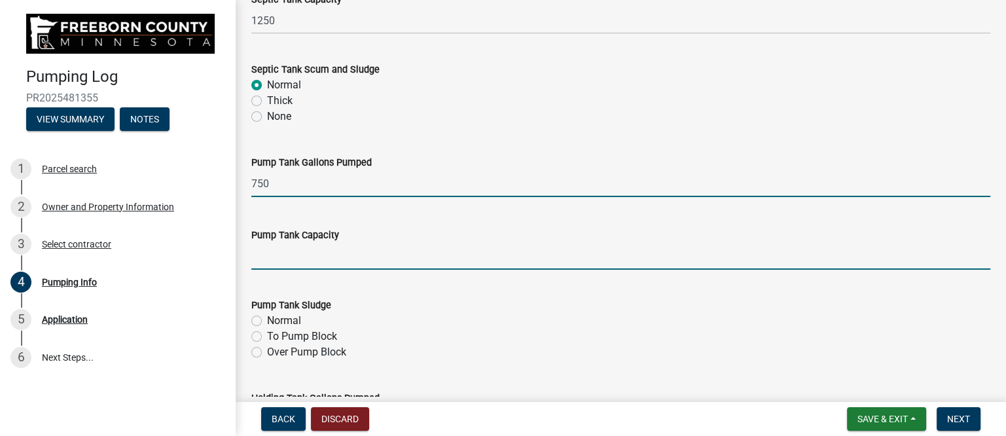
click at [300, 253] on input "text" at bounding box center [620, 256] width 739 height 27
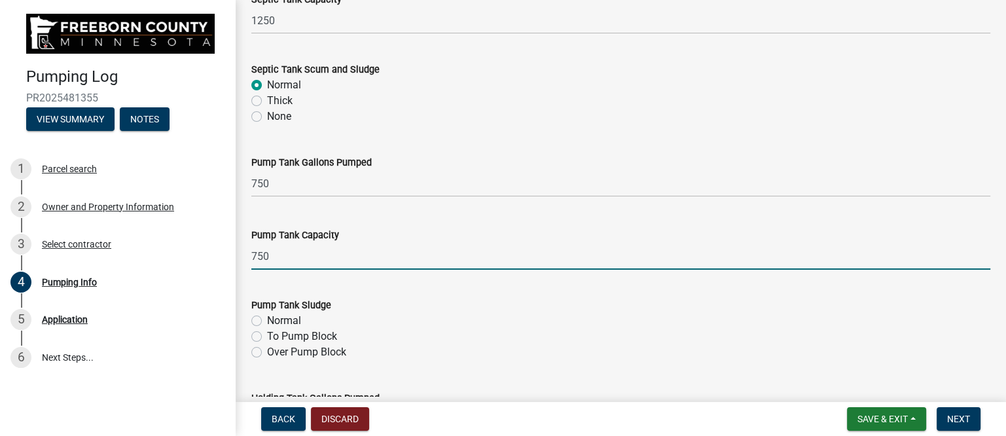
type input "750"
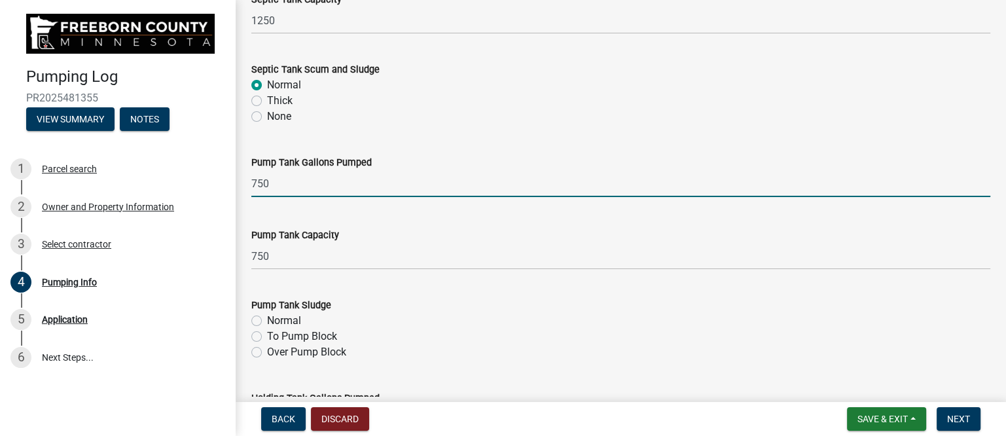
drag, startPoint x: 276, startPoint y: 183, endPoint x: 246, endPoint y: 183, distance: 29.5
click at [246, 183] on div "Pump Tank Gallons Pumped 750" at bounding box center [621, 166] width 759 height 61
type input "200"
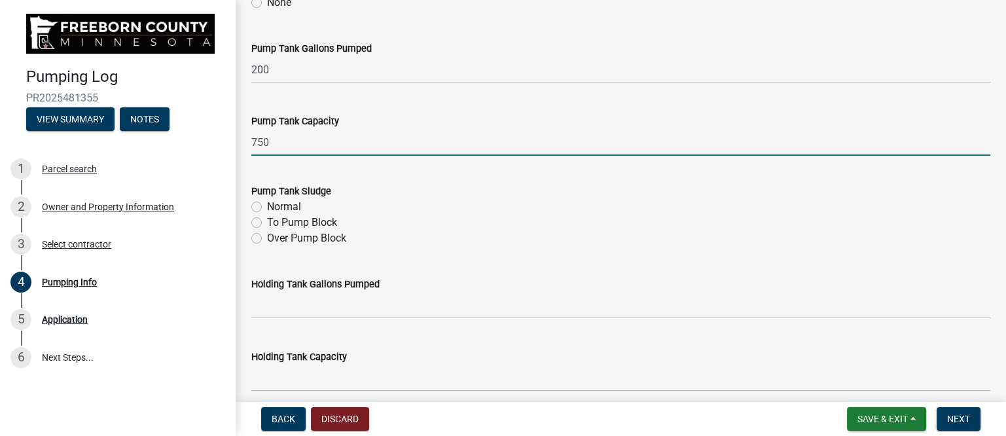
scroll to position [409, 0]
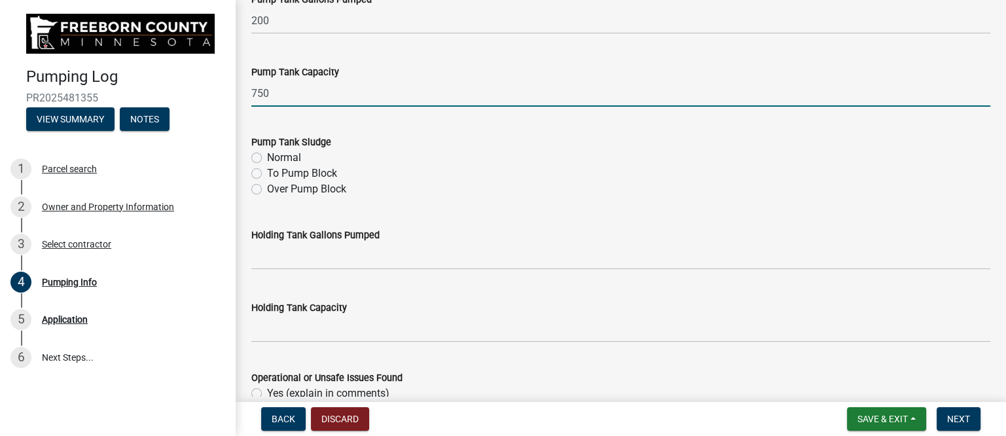
click at [267, 156] on label "Normal" at bounding box center [284, 158] width 34 height 16
click at [267, 156] on input "Normal" at bounding box center [271, 154] width 9 height 9
radio input "true"
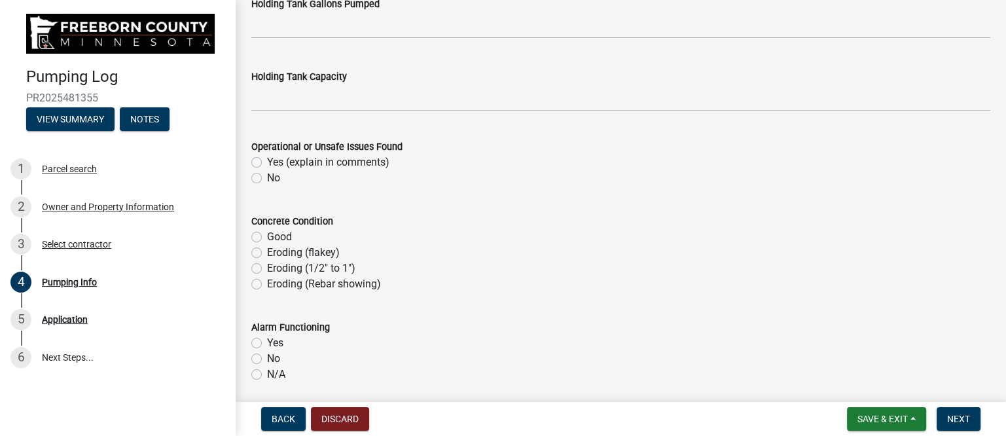
scroll to position [655, 0]
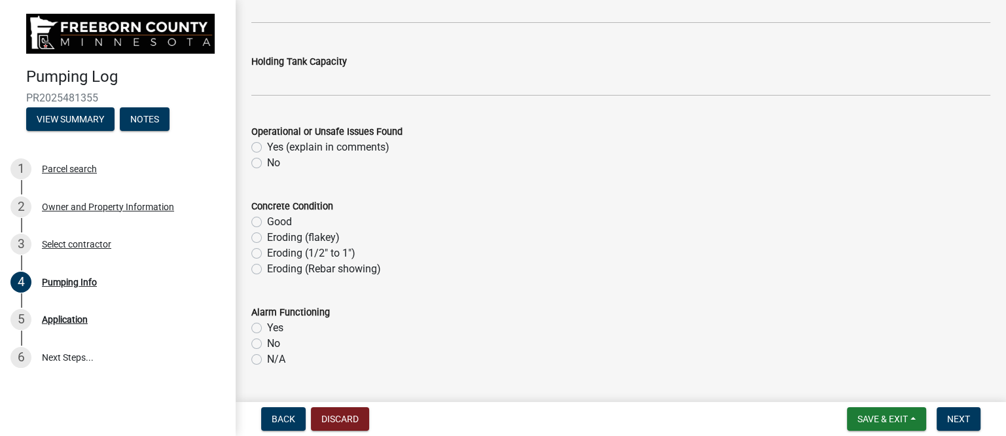
click at [267, 163] on label "No" at bounding box center [273, 163] width 13 height 16
click at [267, 163] on input "No" at bounding box center [271, 159] width 9 height 9
radio input "true"
click at [267, 221] on label "Good" at bounding box center [279, 222] width 25 height 16
click at [267, 221] on input "Good" at bounding box center [271, 218] width 9 height 9
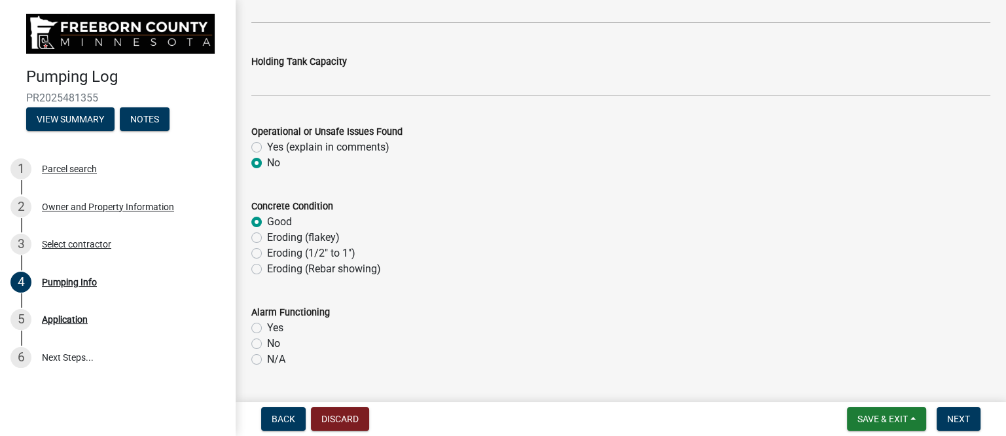
radio input "true"
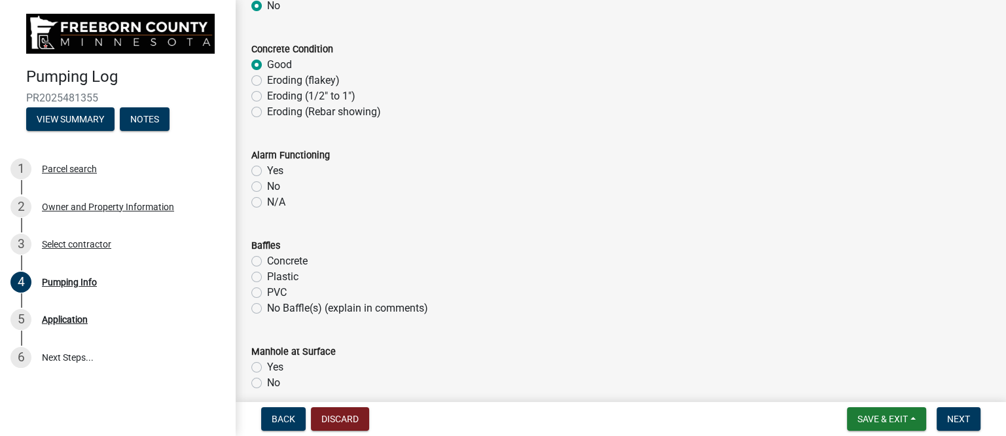
scroll to position [818, 0]
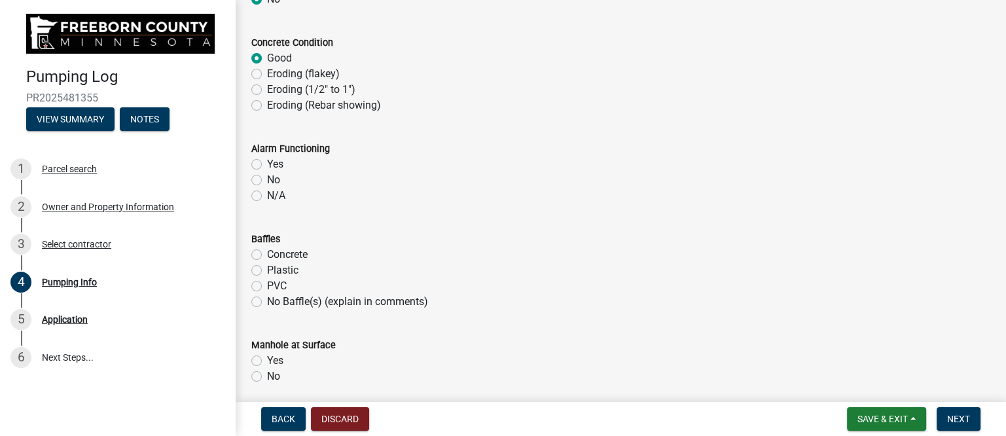
click at [267, 164] on label "Yes" at bounding box center [275, 164] width 16 height 16
click at [267, 164] on input "Yes" at bounding box center [271, 160] width 9 height 9
radio input "true"
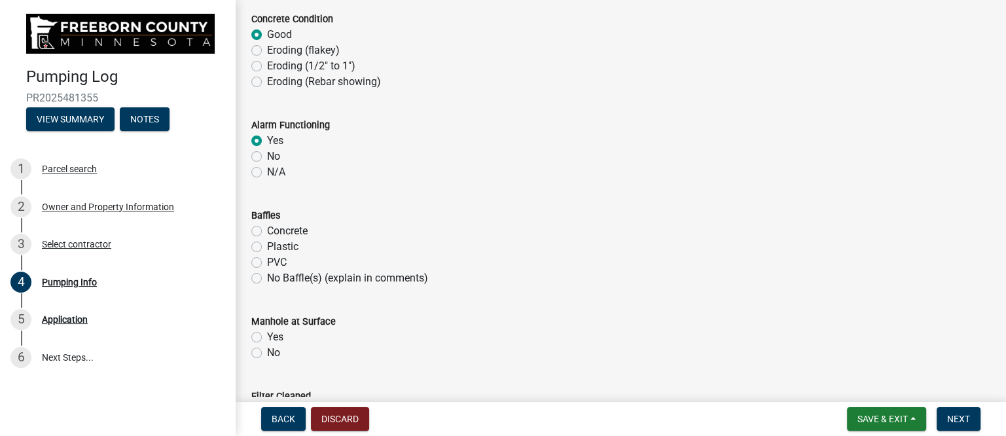
scroll to position [900, 0]
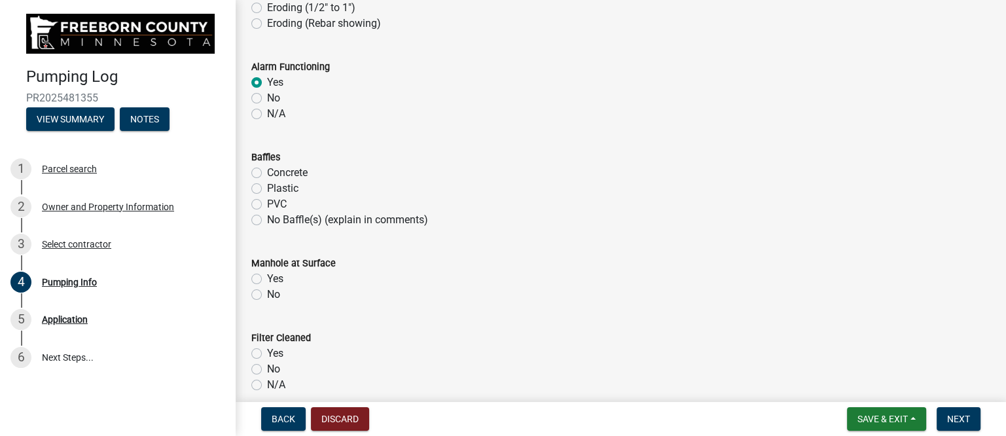
click at [267, 189] on label "Plastic" at bounding box center [282, 189] width 31 height 16
click at [267, 189] on input "Plastic" at bounding box center [271, 185] width 9 height 9
radio input "true"
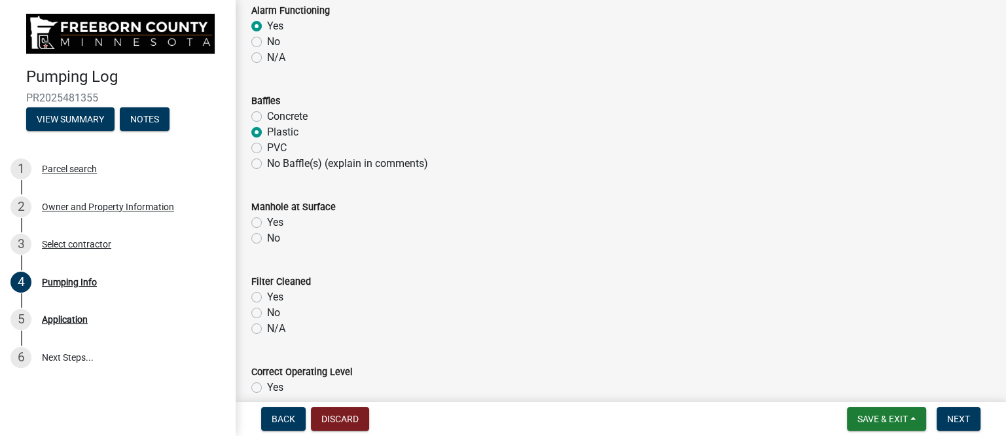
scroll to position [982, 0]
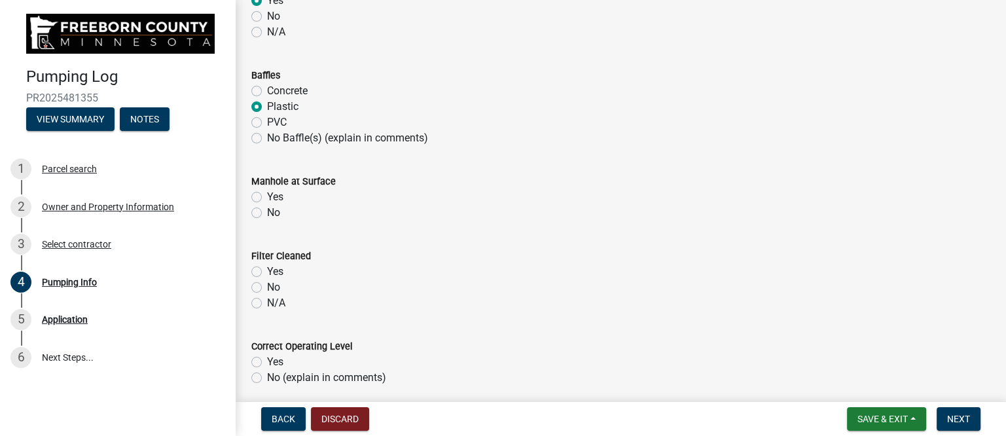
click at [267, 193] on label "Yes" at bounding box center [275, 197] width 16 height 16
click at [267, 193] on input "Yes" at bounding box center [271, 193] width 9 height 9
radio input "true"
click at [267, 302] on label "N/A" at bounding box center [276, 303] width 18 height 16
click at [267, 302] on input "N/A" at bounding box center [271, 299] width 9 height 9
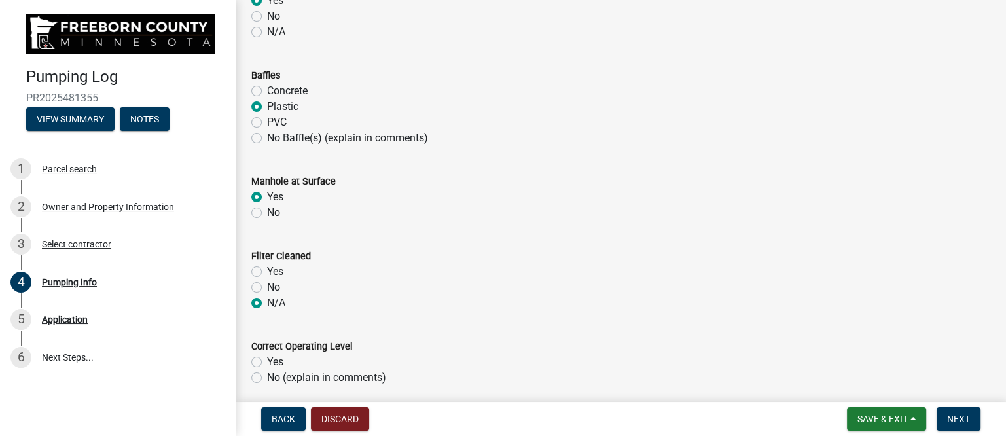
radio input "true"
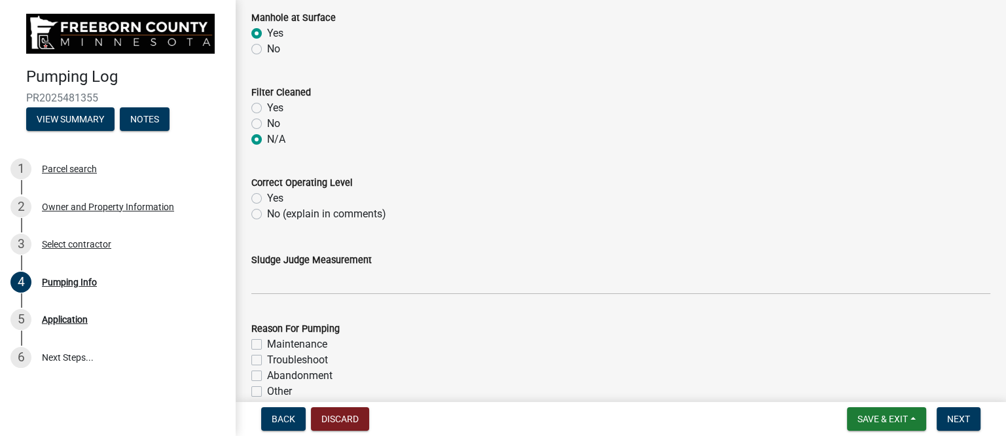
click at [267, 196] on label "Yes" at bounding box center [275, 199] width 16 height 16
click at [267, 196] on input "Yes" at bounding box center [271, 195] width 9 height 9
radio input "true"
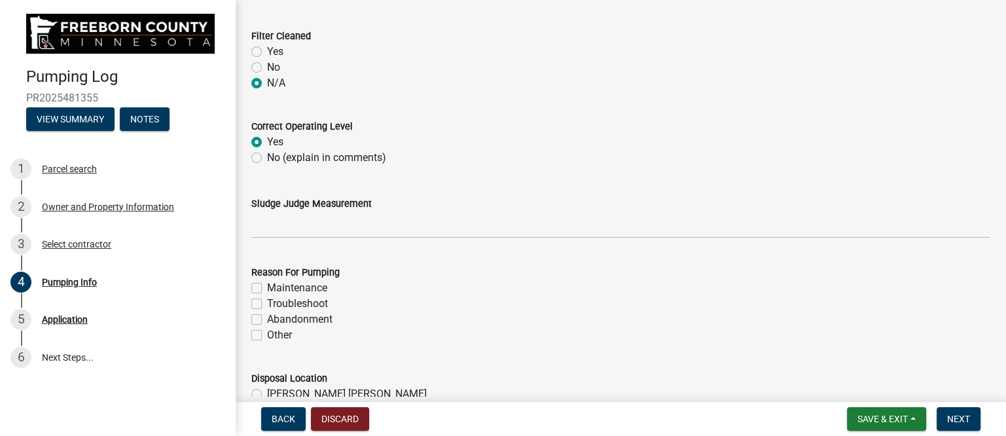
scroll to position [1228, 0]
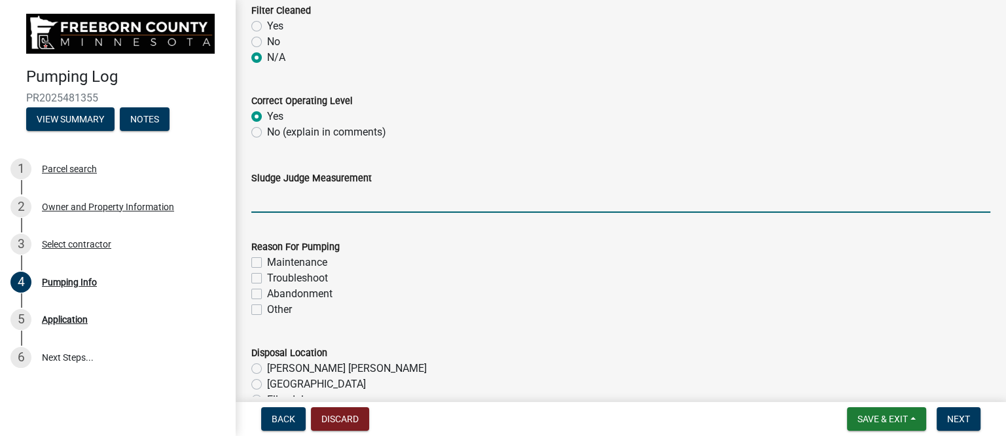
click at [279, 206] on input "Sludge Judge Measurement" at bounding box center [620, 199] width 739 height 27
click at [316, 198] on input "Septic: Scum 1" Sludge 8" Pump: Sludge .5"" at bounding box center [620, 199] width 739 height 27
click at [365, 200] on input "Septic: Scum 1" Sludge 8" Pump: Sludge .5"" at bounding box center [620, 199] width 739 height 27
drag, startPoint x: 450, startPoint y: 198, endPoint x: 459, endPoint y: 200, distance: 9.4
click at [459, 200] on input "Septic: Scum 1" Sludge 9" Pump: Sludge .5"" at bounding box center [620, 199] width 739 height 27
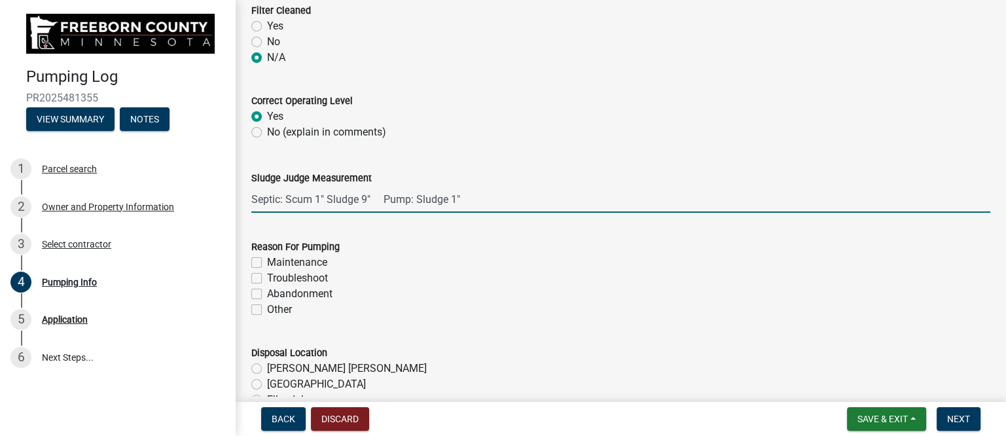
type input "Septic: Scum 1" Sludge 9" Pump: Sludge 1""
click at [267, 261] on label "Maintenance" at bounding box center [297, 263] width 60 height 16
click at [267, 261] on input "Maintenance" at bounding box center [271, 259] width 9 height 9
checkbox input "true"
checkbox input "false"
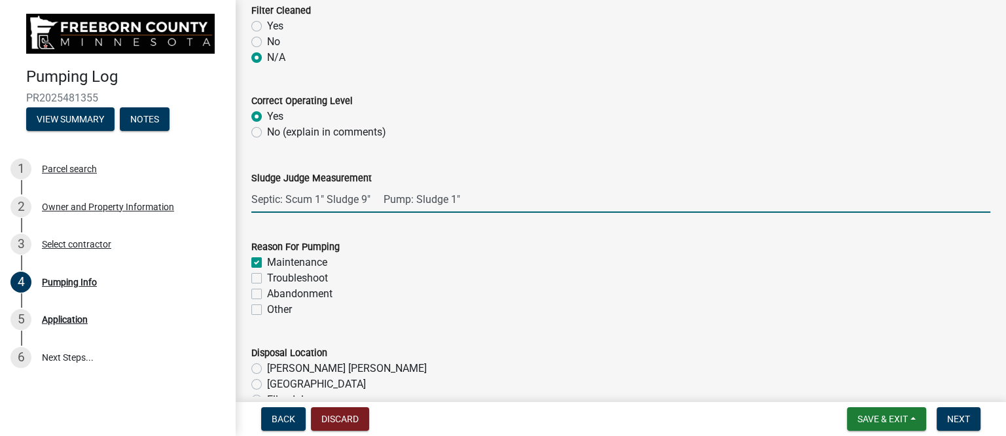
checkbox input "false"
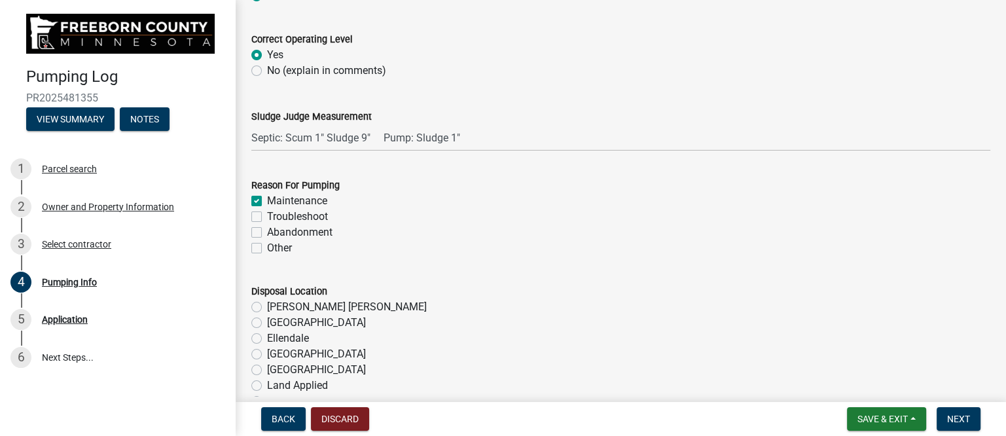
scroll to position [1391, 0]
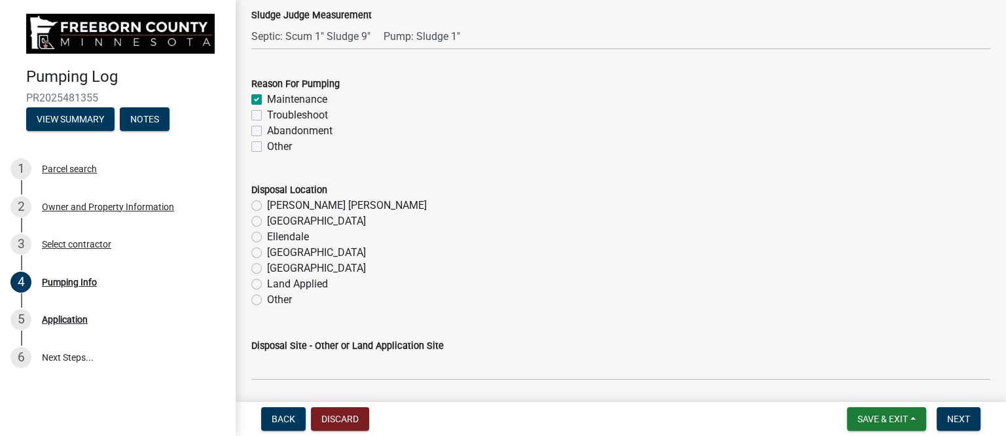
click at [267, 254] on label "[GEOGRAPHIC_DATA]" at bounding box center [316, 253] width 99 height 16
click at [267, 253] on input "[GEOGRAPHIC_DATA]" at bounding box center [271, 249] width 9 height 9
radio input "true"
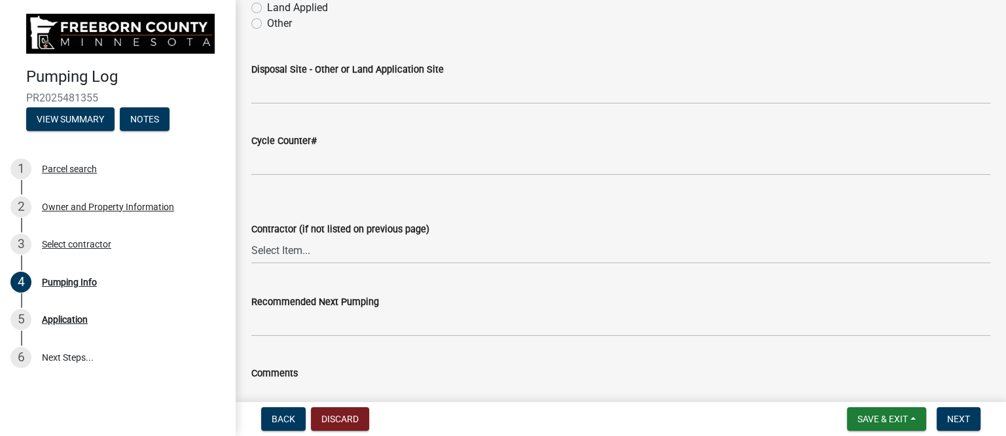
scroll to position [1718, 0]
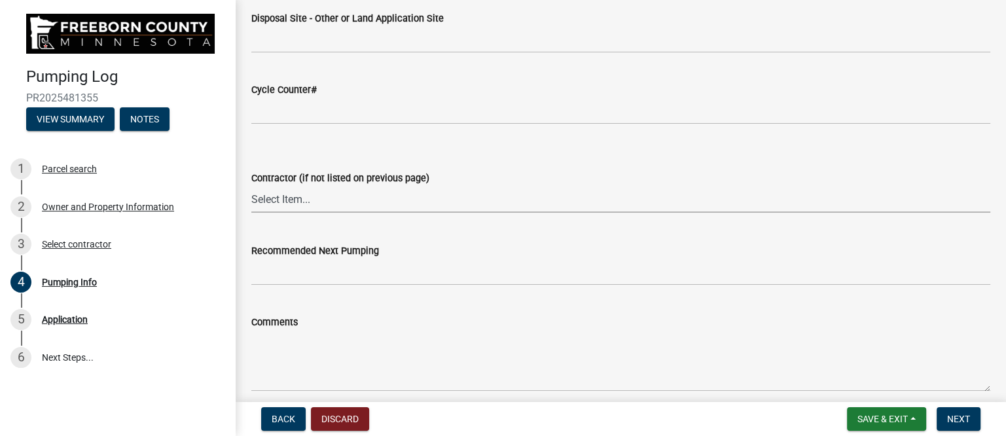
click at [306, 196] on select "Select Item... P & L Excavating Precision Septic Services [PERSON_NAME] Excavat…" at bounding box center [620, 199] width 739 height 27
click at [251, 186] on select "Select Item... P & L Excavating Precision Septic Services [PERSON_NAME] Excavat…" at bounding box center [620, 199] width 739 height 27
select select "a4b440af-86cc-4e74-8744-b4ec83ffff55"
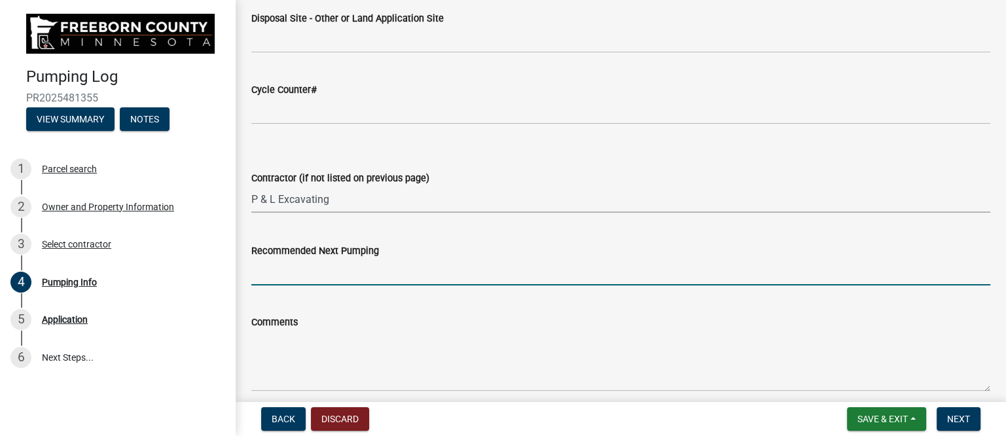
click at [309, 268] on input "Recommended Next Pumping" at bounding box center [620, 272] width 739 height 27
type input "2027"
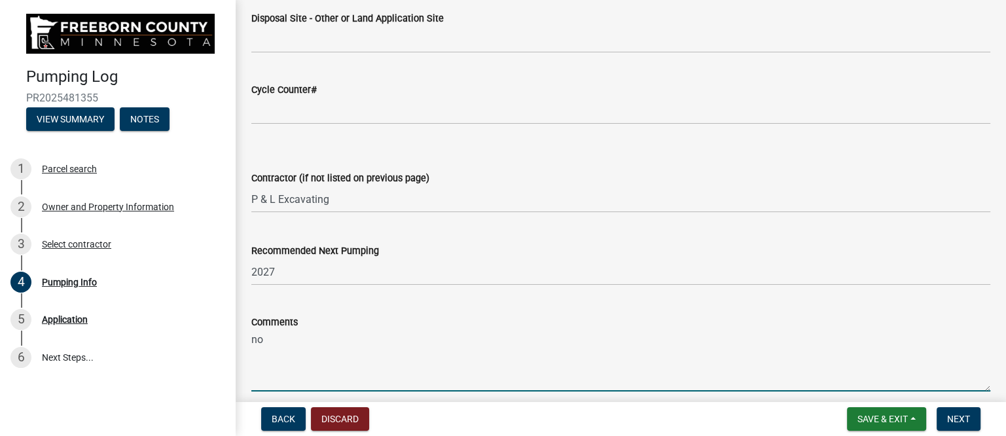
type textarea "n"
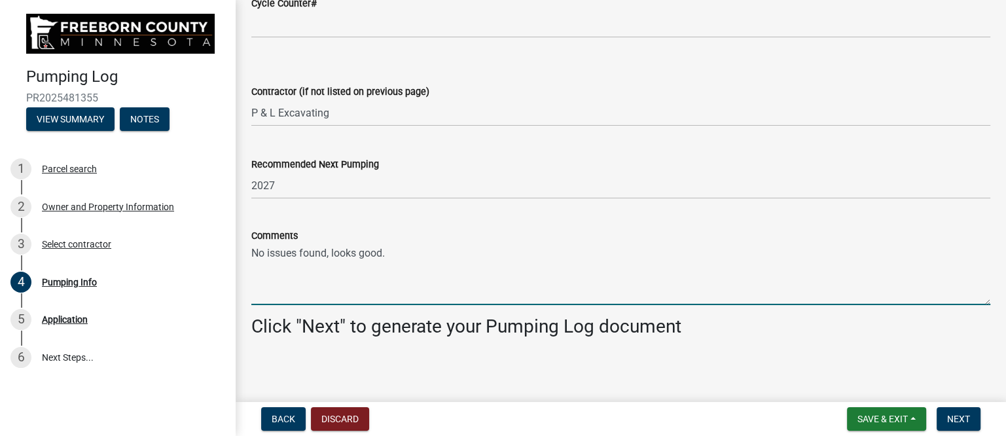
scroll to position [1807, 0]
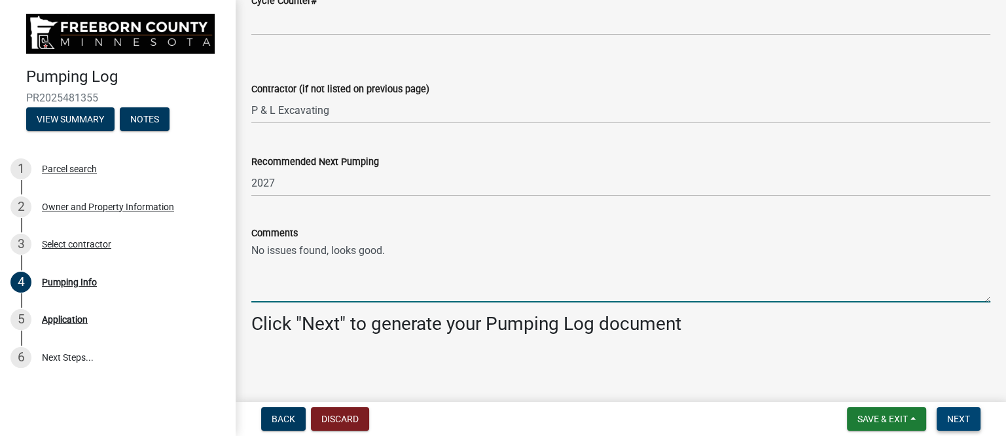
type textarea "No issues found, looks good."
click at [972, 416] on button "Next" at bounding box center [959, 419] width 44 height 24
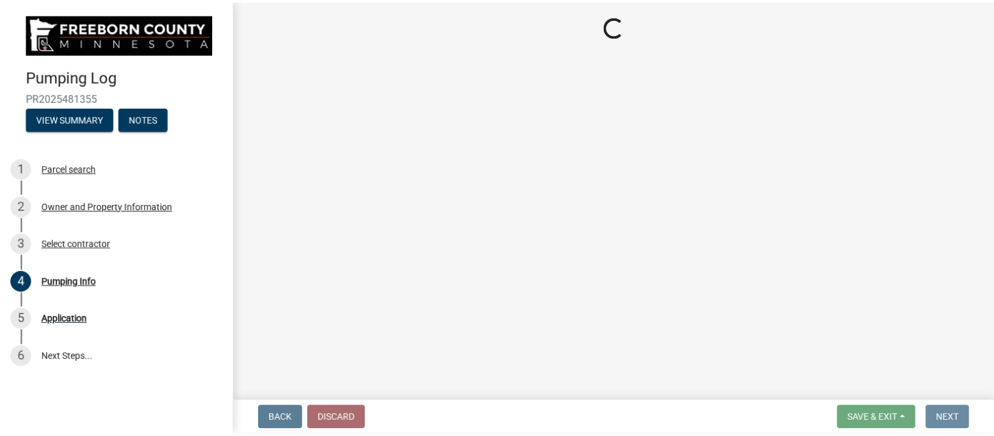
scroll to position [0, 0]
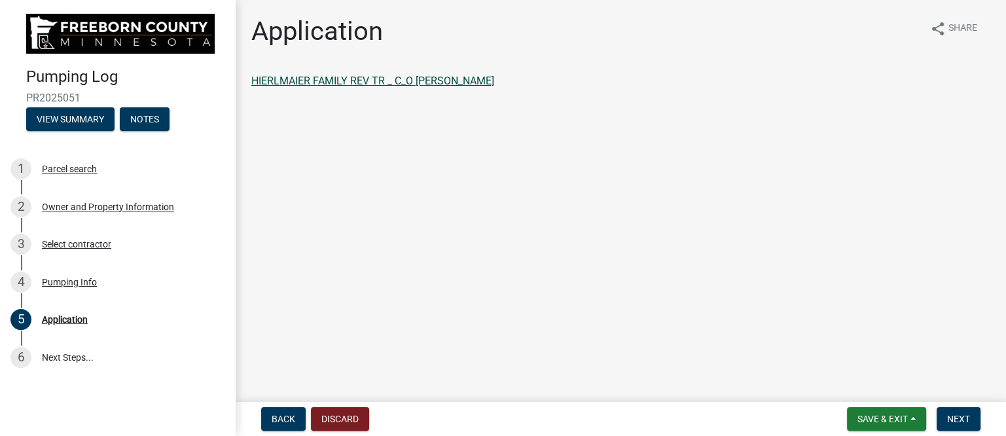
click at [462, 79] on link "HIERLMAIER FAMILY REV TR _ C_O [PERSON_NAME]" at bounding box center [372, 81] width 243 height 12
click at [1005, 397] on div "Pumping Log PR2025051 View Summary Notes 1 Parcel search 2 Owner and Property I…" at bounding box center [503, 218] width 1006 height 436
drag, startPoint x: 953, startPoint y: 416, endPoint x: 949, endPoint y: 411, distance: 7.1
click at [951, 414] on span "Next" at bounding box center [958, 419] width 23 height 10
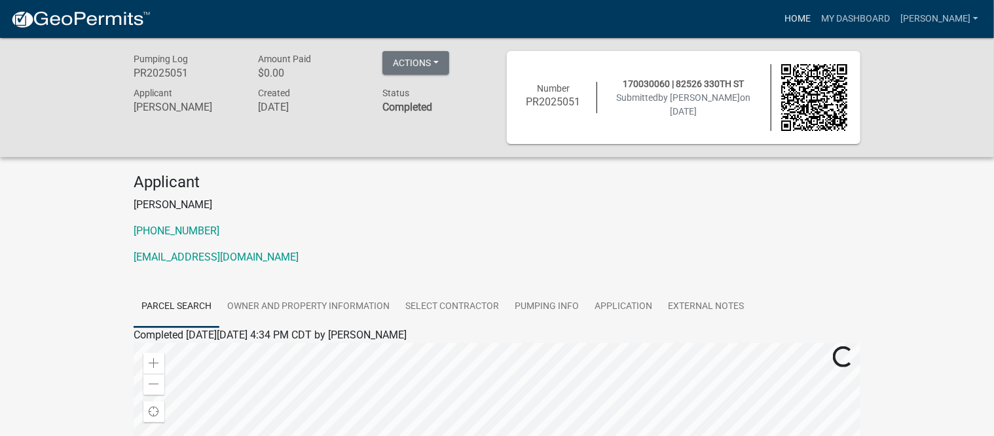
click at [814, 15] on link "Home" at bounding box center [797, 19] width 37 height 25
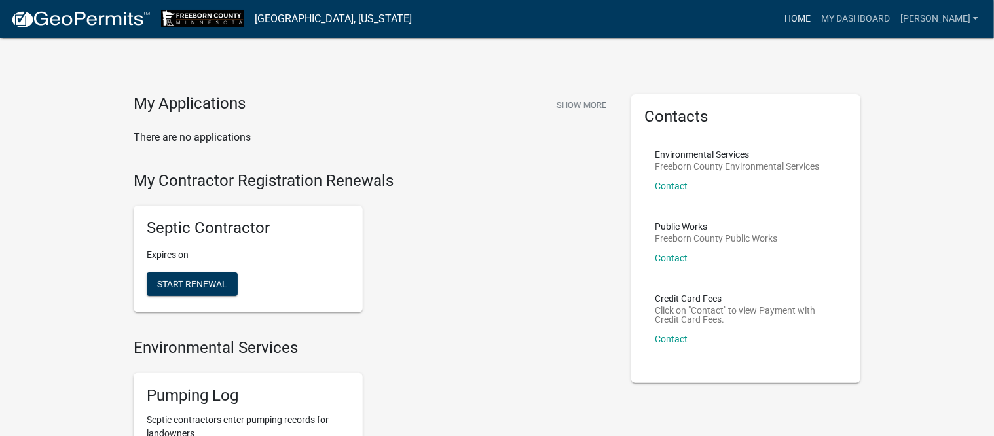
click at [816, 14] on link "Home" at bounding box center [797, 19] width 37 height 25
